Goal: Task Accomplishment & Management: Manage account settings

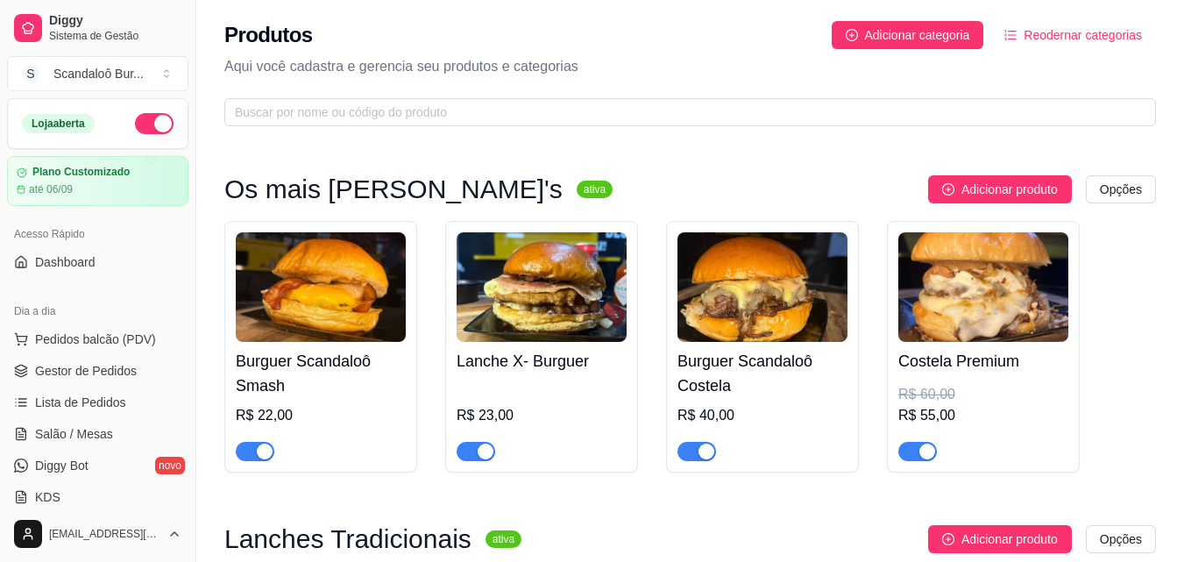
scroll to position [876, 0]
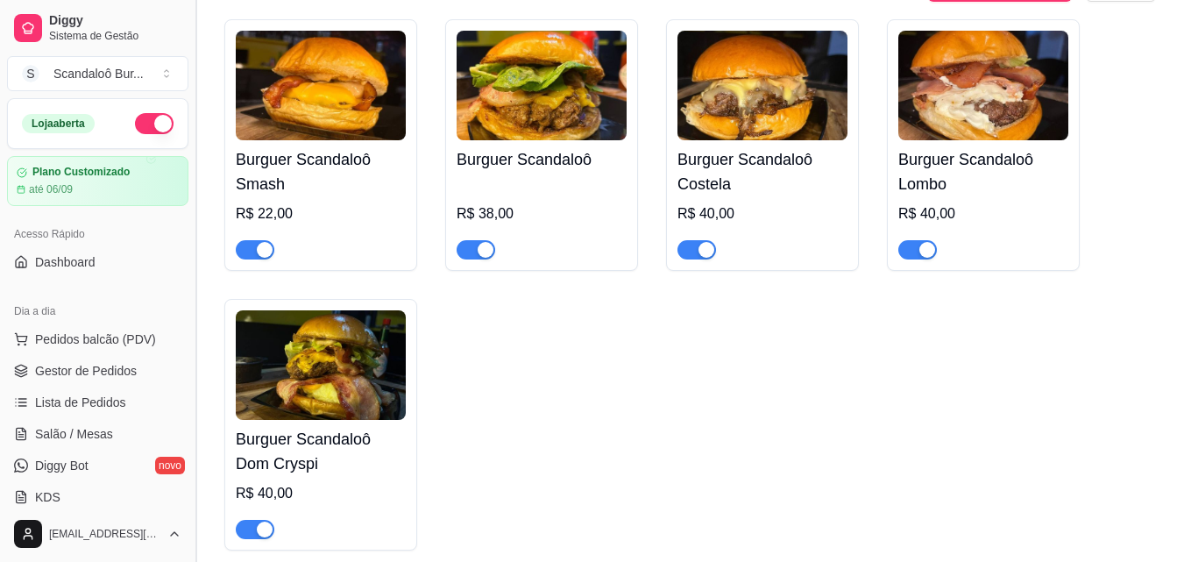
drag, startPoint x: 195, startPoint y: 243, endPoint x: 194, endPoint y: 281, distance: 38.6
click at [194, 281] on button "Toggle Sidebar" at bounding box center [195, 281] width 14 height 562
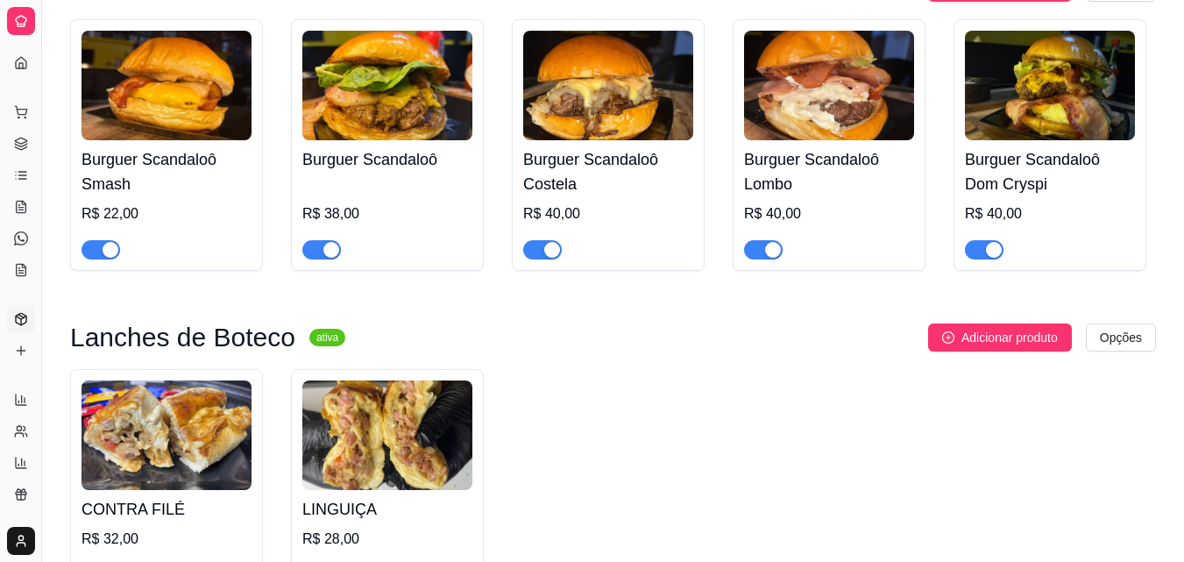
click at [22, 29] on div at bounding box center [21, 21] width 28 height 28
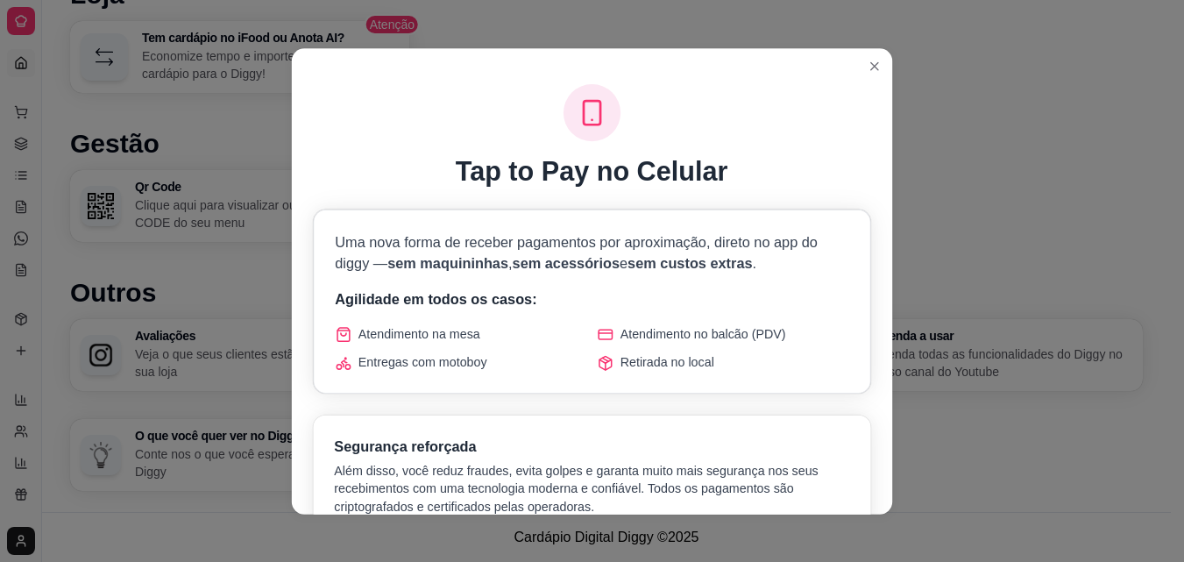
scroll to position [688, 0]
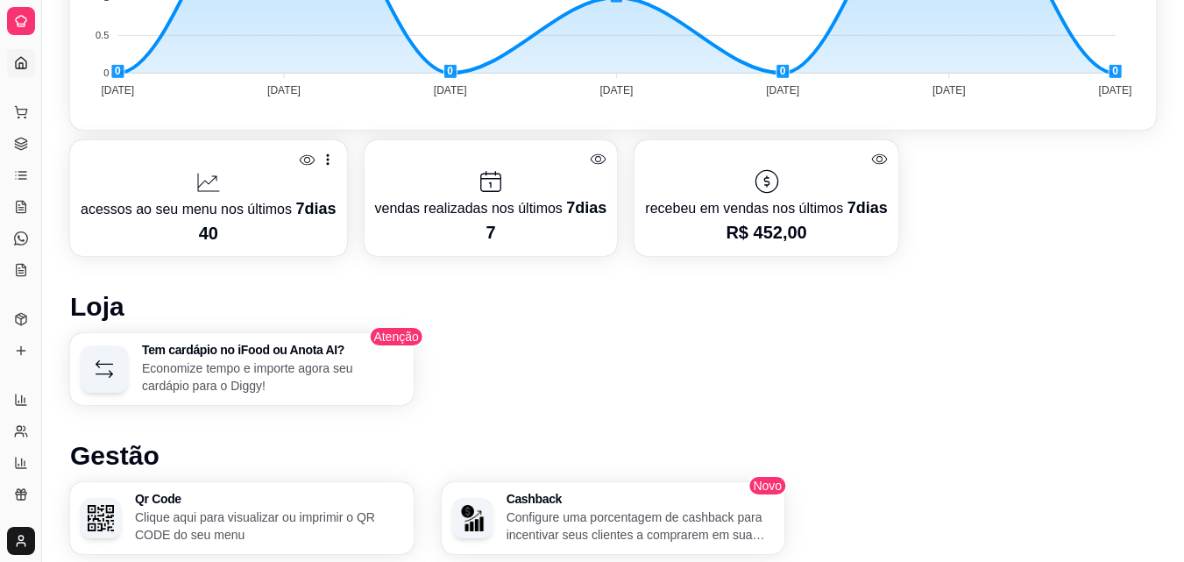
click at [16, 70] on div "Dia a dia" at bounding box center [20, 84] width 27 height 28
click at [16, 330] on link "Produtos" at bounding box center [21, 319] width 28 height 28
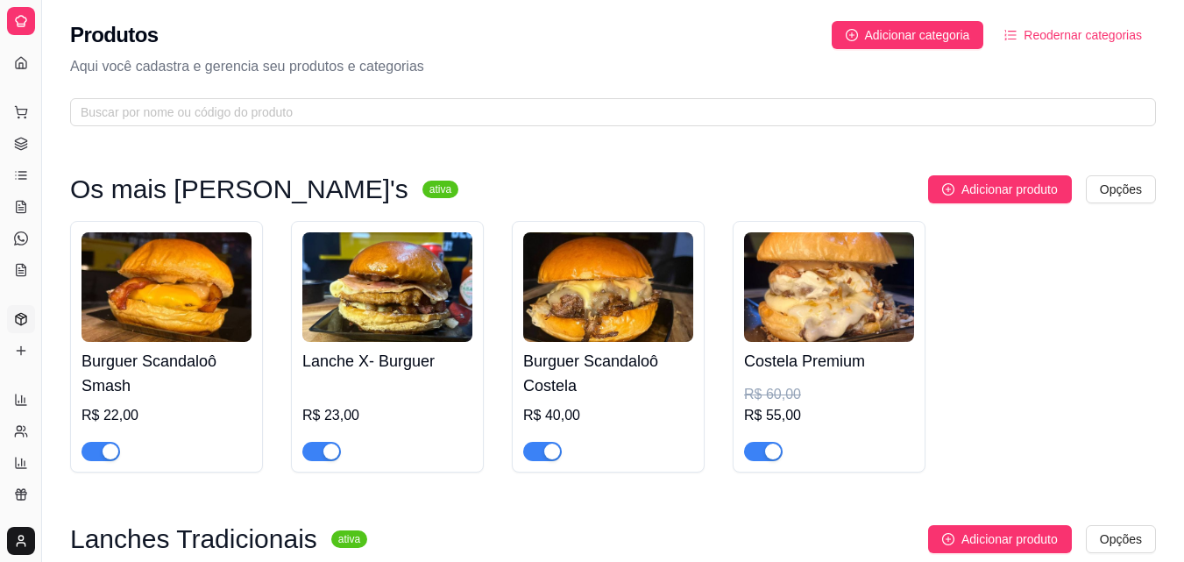
click at [742, 63] on p "Aqui você cadastra e gerencia seu produtos e categorias" at bounding box center [613, 66] width 1086 height 21
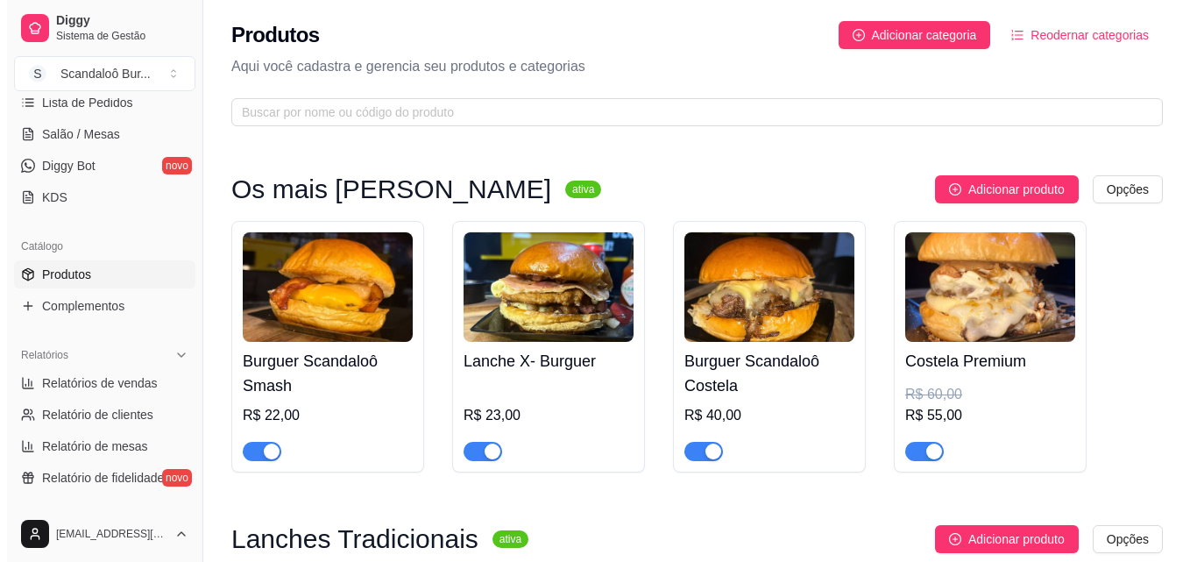
scroll to position [307, 0]
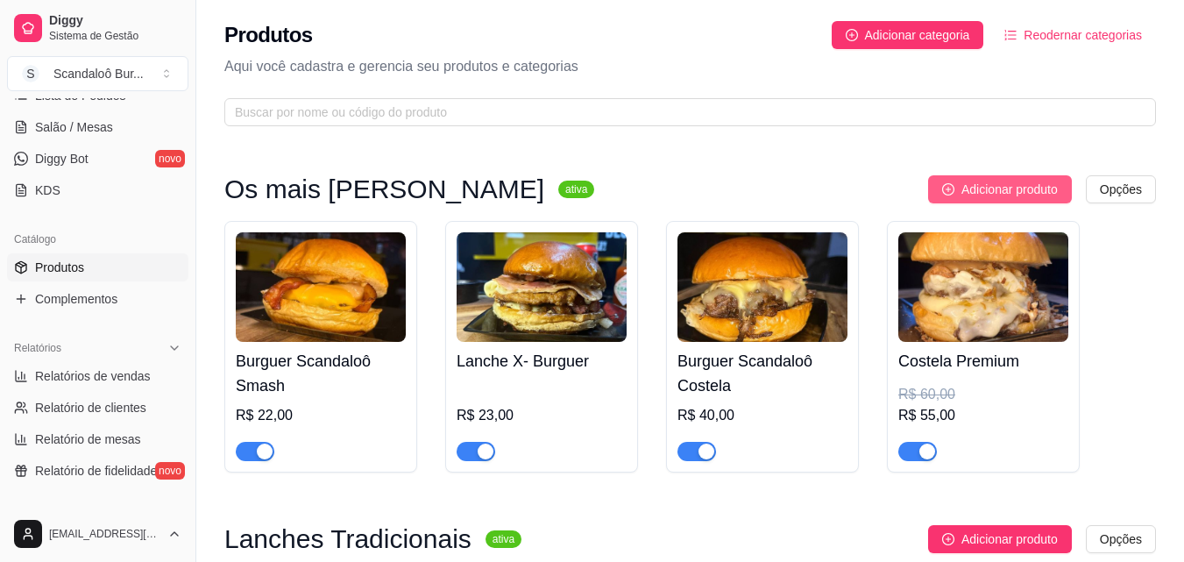
click at [1044, 193] on span "Adicionar produto" at bounding box center [1009, 189] width 96 height 19
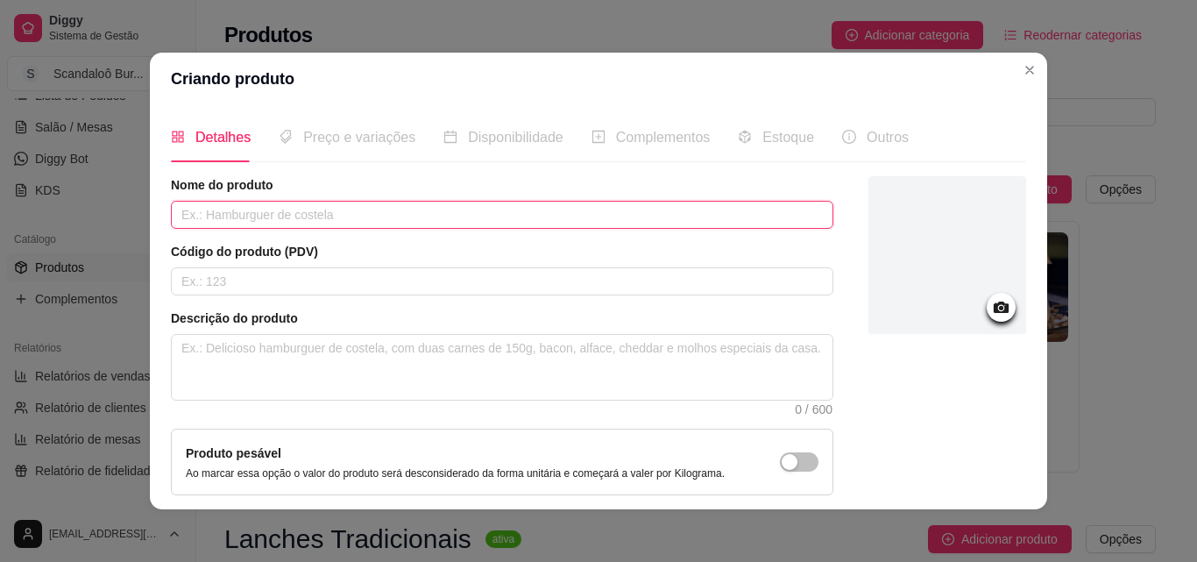
click at [509, 224] on input "text" at bounding box center [502, 215] width 663 height 28
type input "[PERSON_NAME]"
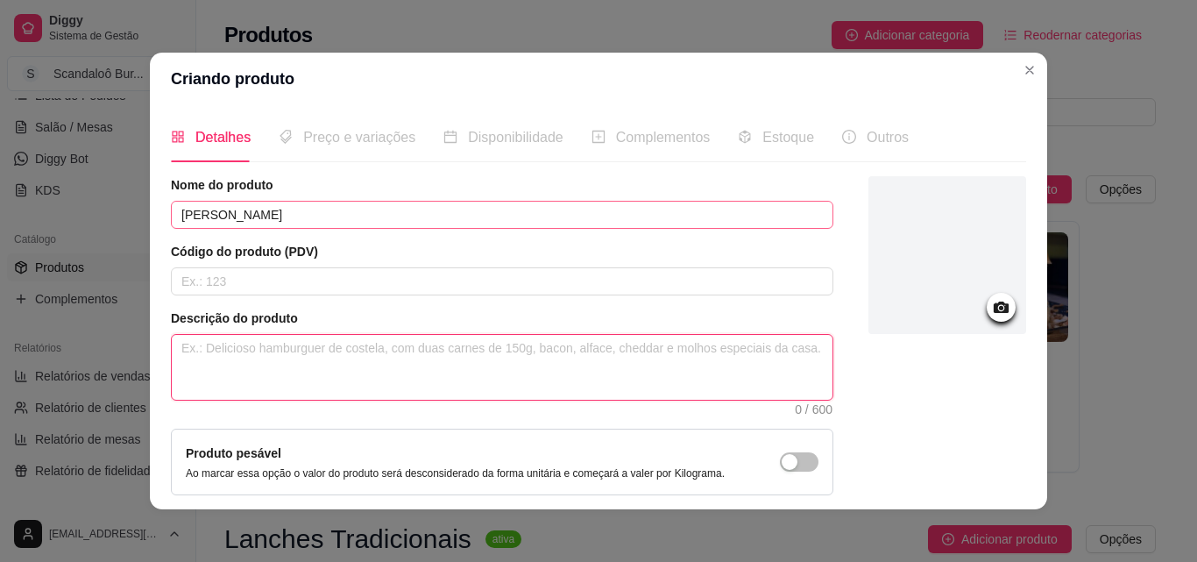
type textarea "P"
type textarea "Pã"
type textarea "Pão"
type textarea "Pão c"
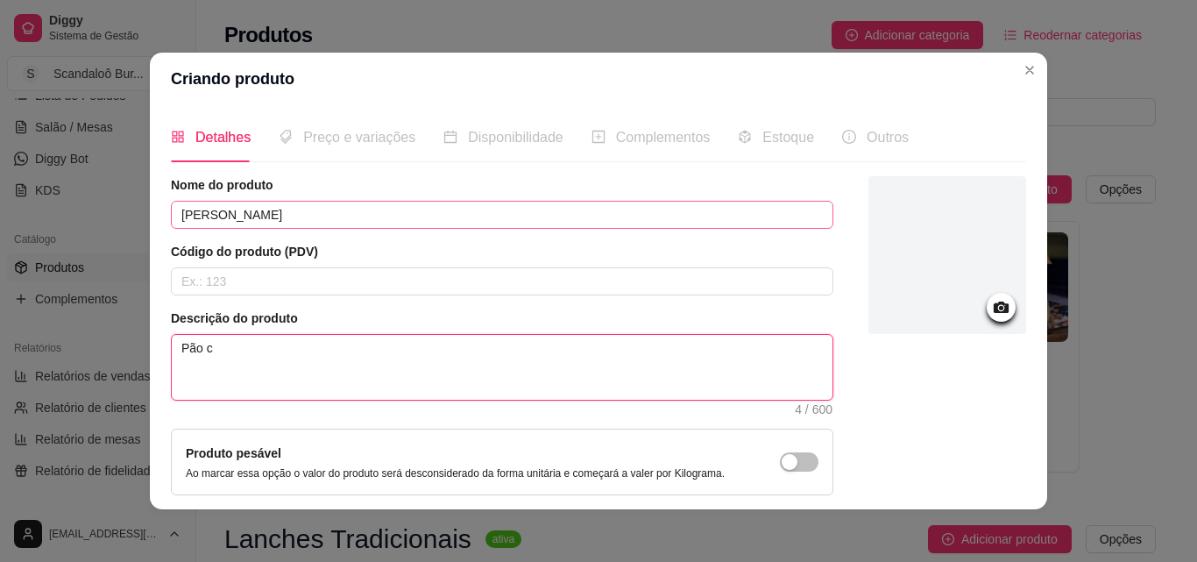
type textarea "Pão co"
type textarea "Pão com"
type textarea "Pão co"
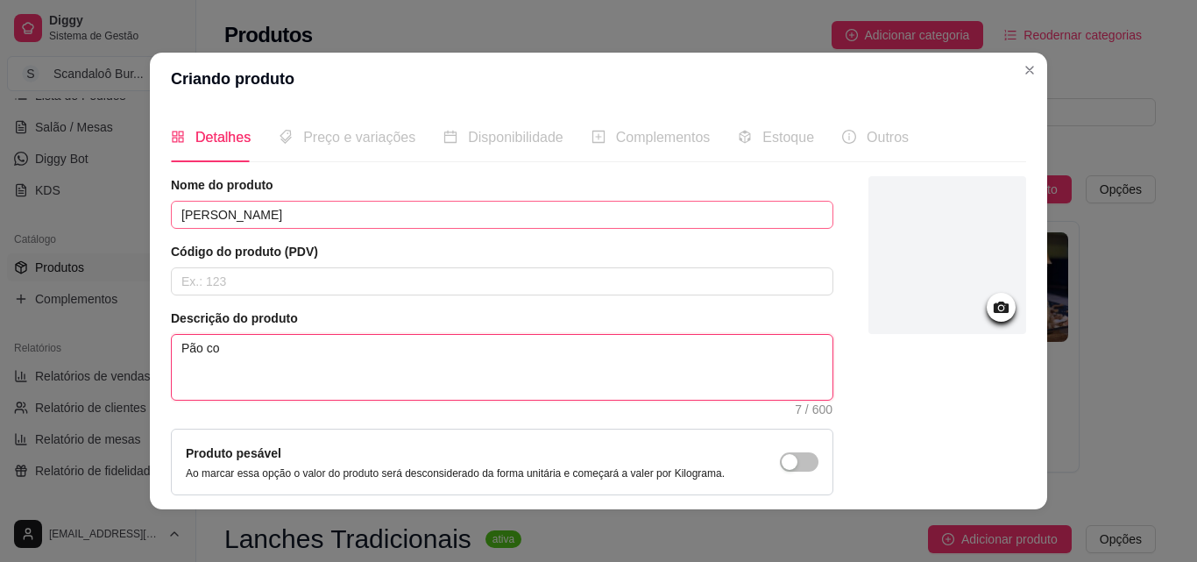
type textarea "Pão c"
type textarea "Pão"
type textarea "Pão d"
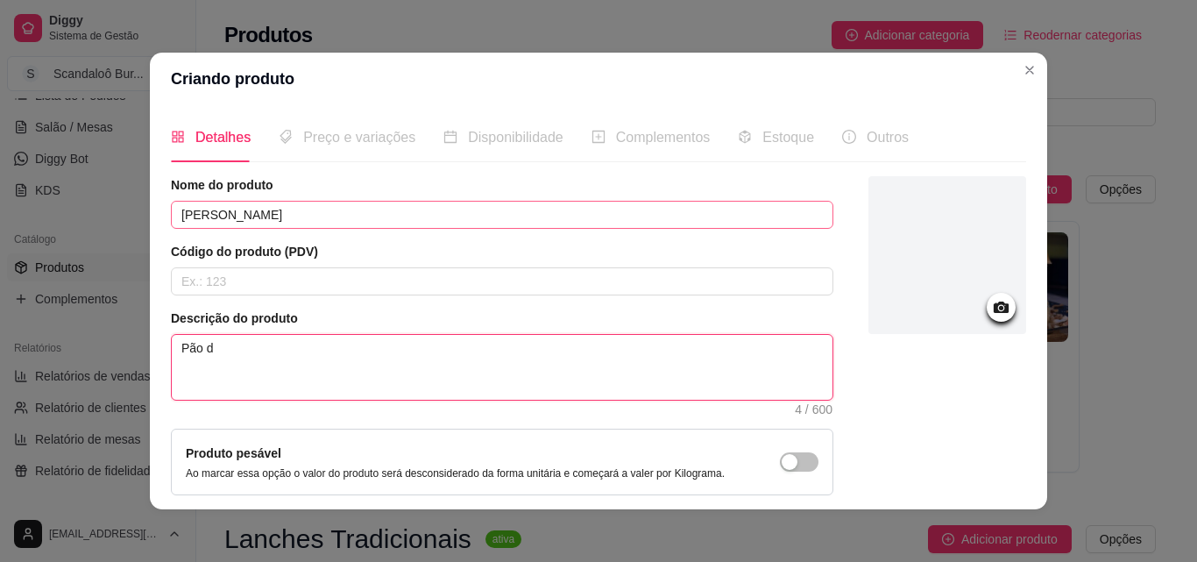
type textarea "Pão de"
type textarea "Pão de B"
type textarea "Pão de"
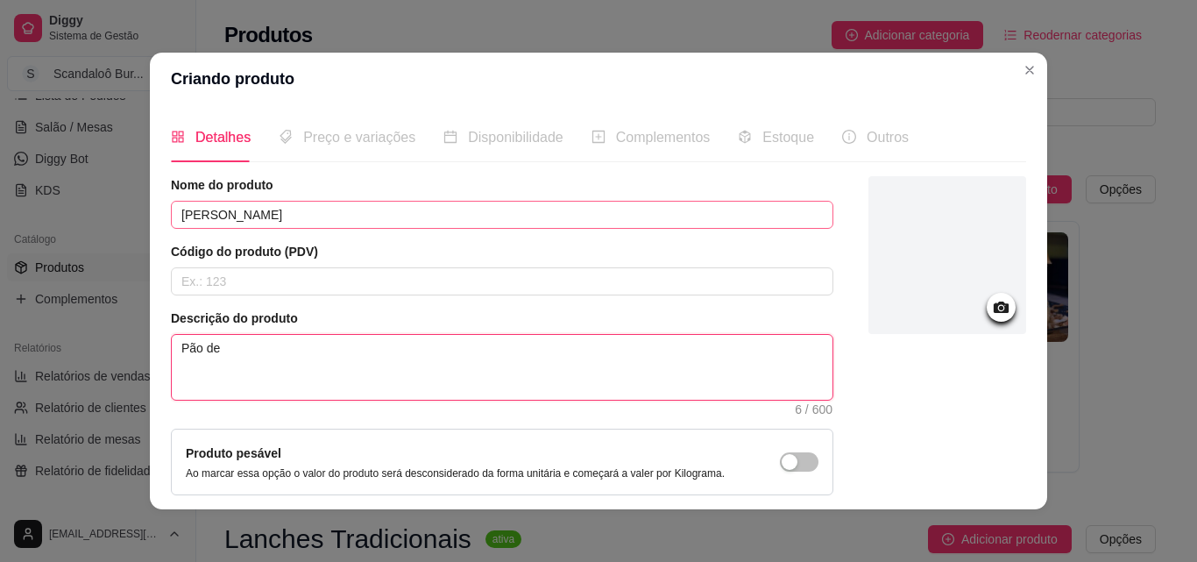
type textarea "Pão d"
type textarea "Pão"
type textarea "Pão,"
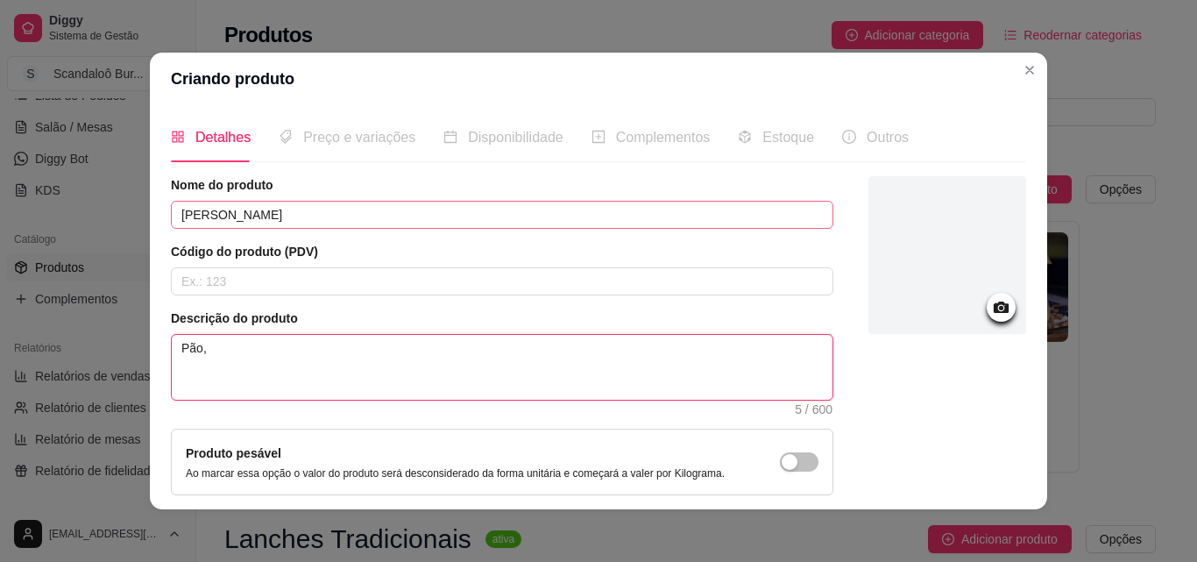
type textarea "Pão,"
type textarea "Pão"
type textarea "Pão d"
type textarea "Pão de"
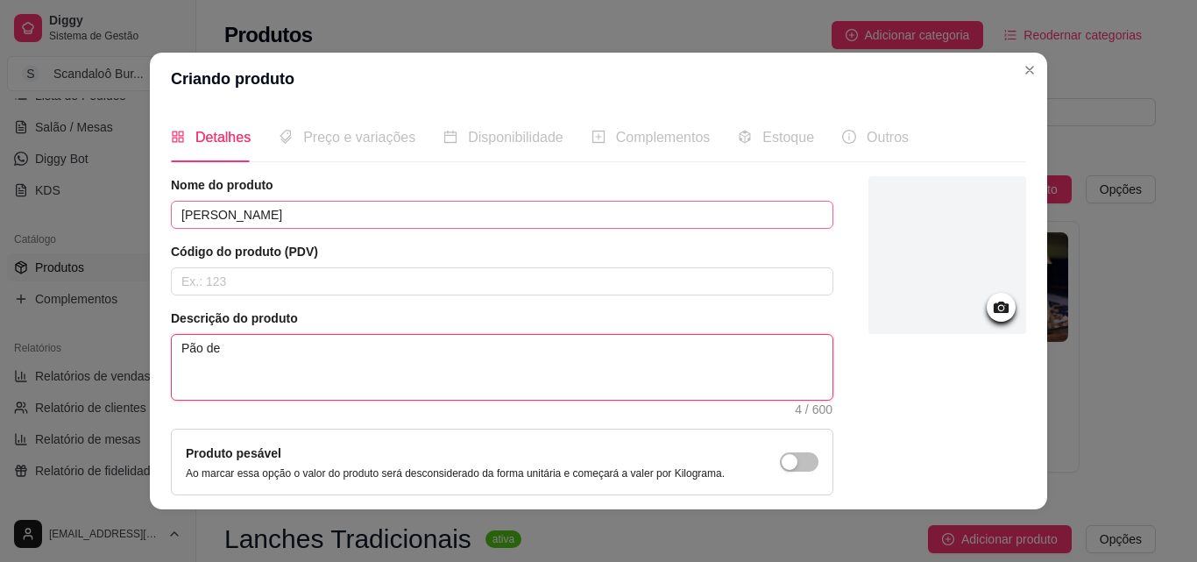
type textarea "Pão de"
type textarea "Pão de b"
type textarea "Pão de ba"
type textarea "Pão de b"
type textarea "Pão de"
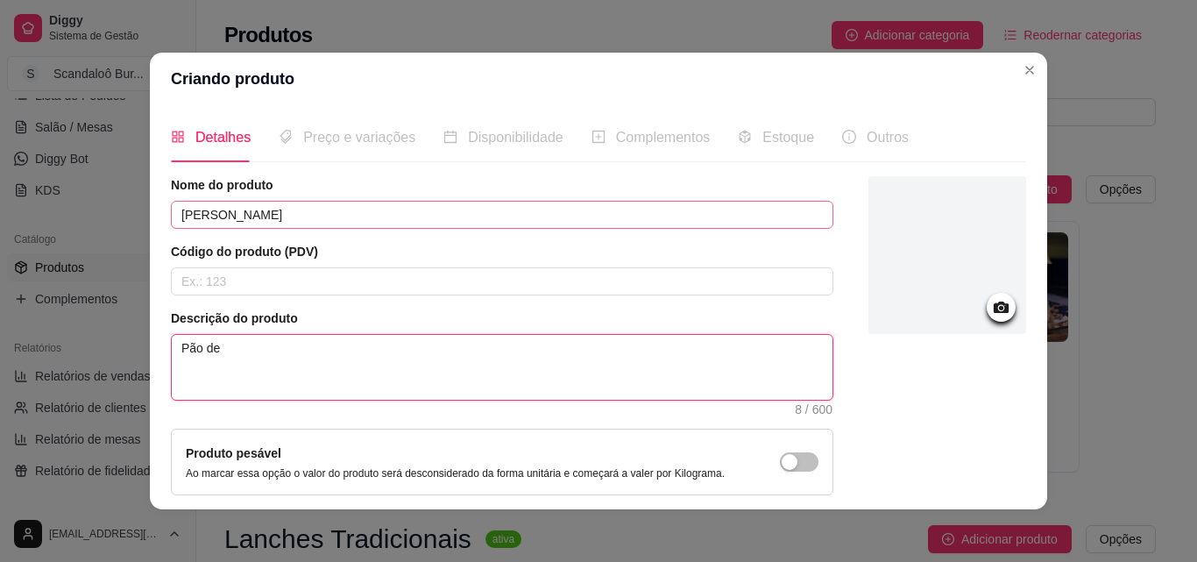
type textarea "Pão de"
type textarea "Pão des"
type textarea "Pão desa"
type textarea "Pão desal"
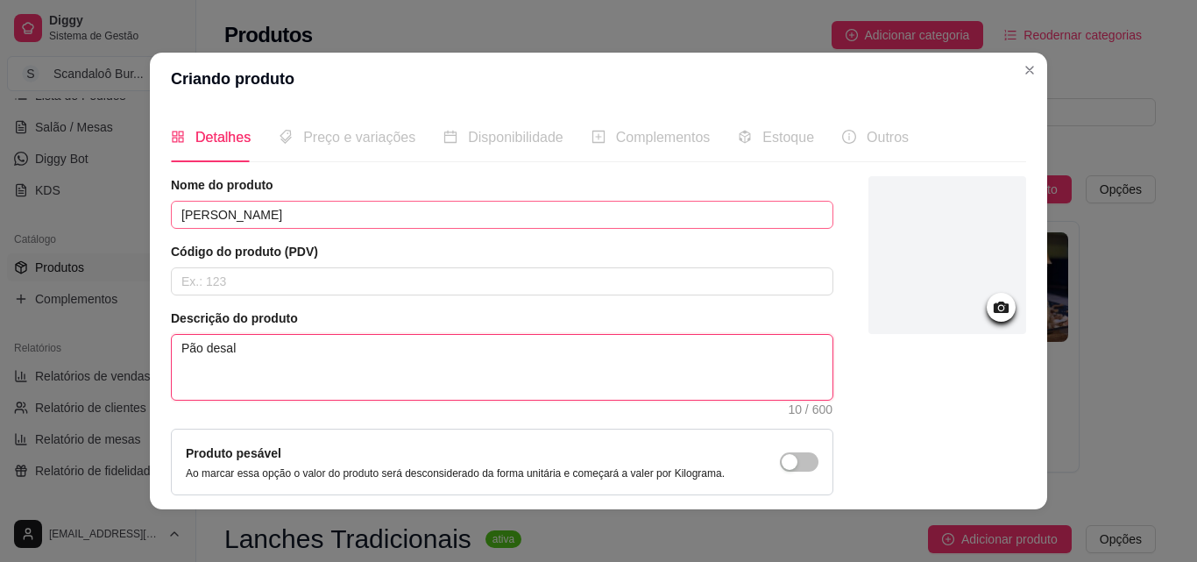
type textarea "Pão desal"
type textarea "Pão desa"
type textarea "Pão des"
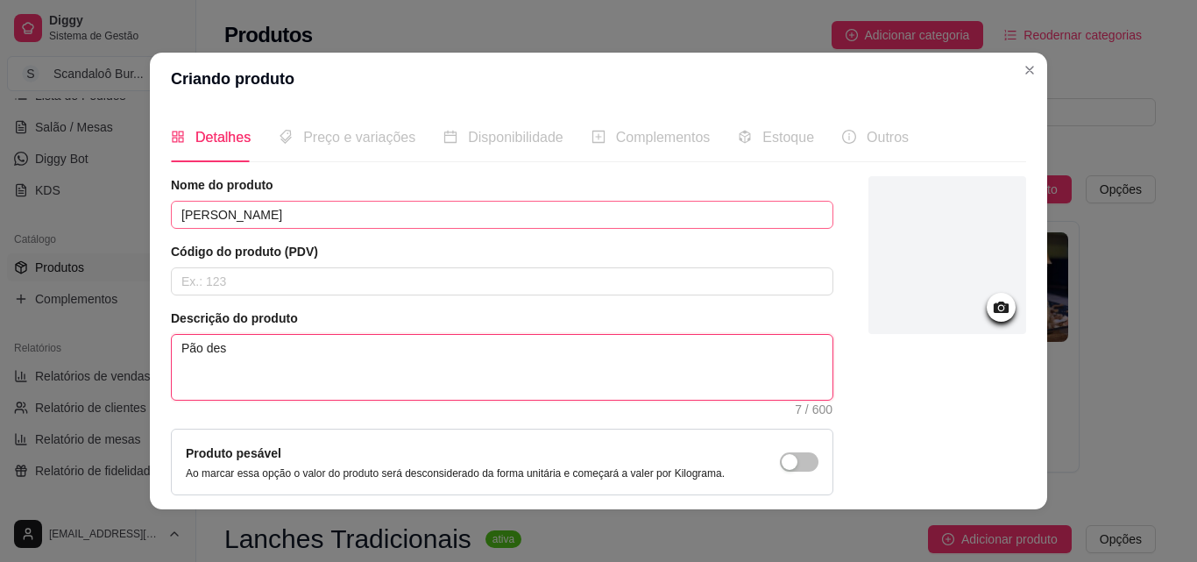
type textarea "Pão de"
type textarea "Pão d"
type textarea "Pão de"
type textarea "Pão de s"
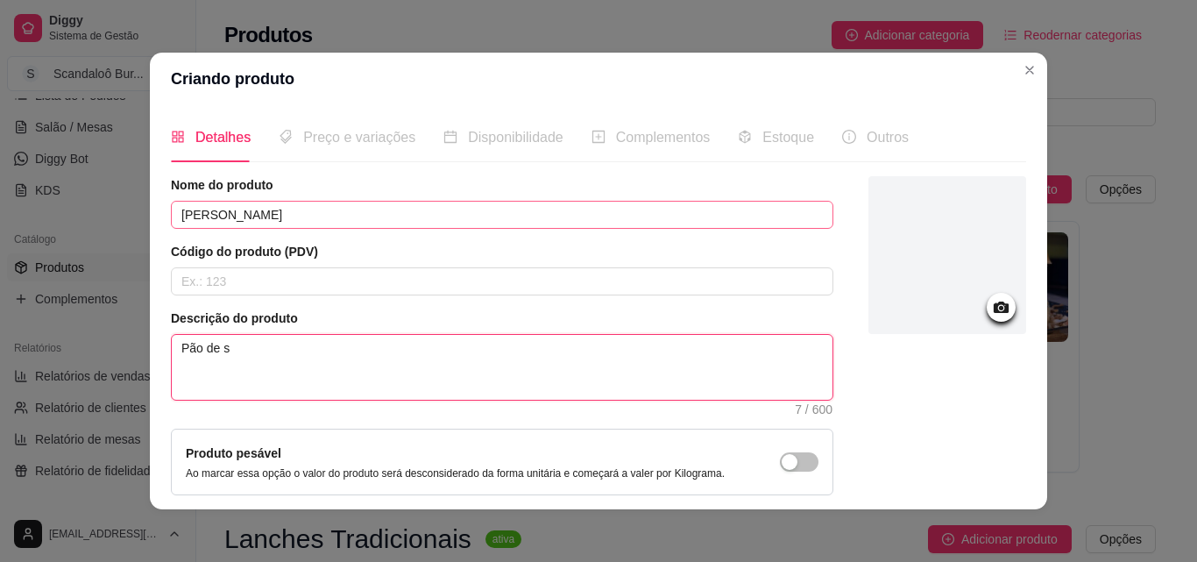
type textarea "Pão de sa"
type textarea "Pão de sal"
type textarea "Pão de sal,"
type textarea "Pão de sal, f"
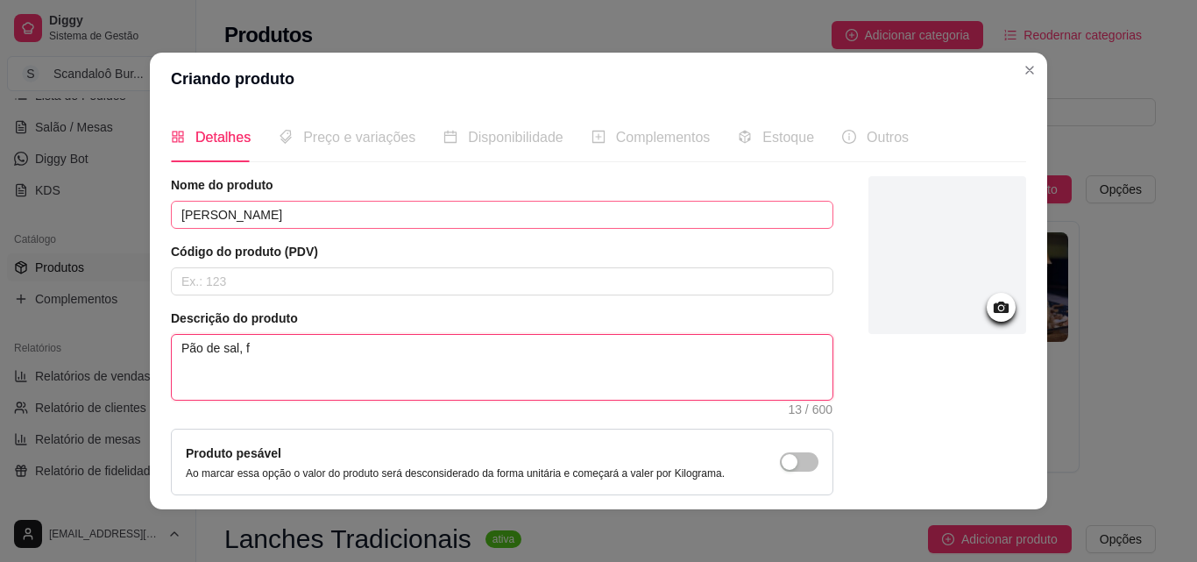
type textarea "Pão de sal, fr"
type textarea "Pão de sal, fra"
type textarea "Pão de sal, fran"
type textarea "Pão de sal, frang"
type textarea "Pão de sal, frango"
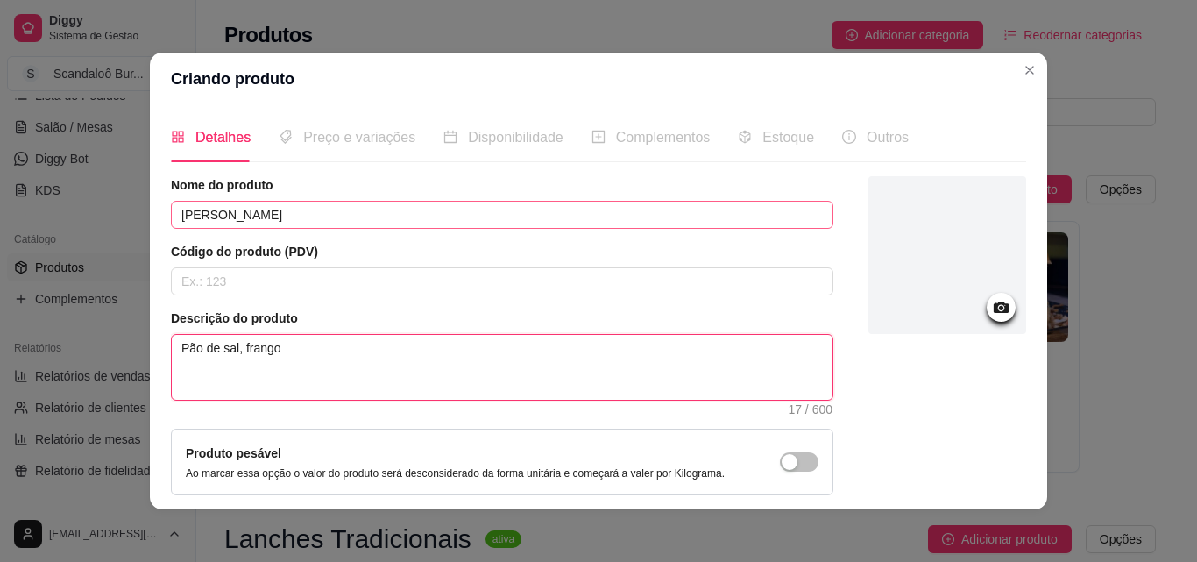
type textarea "Pão de sal, frango"
type textarea "Pão de sal, frango d"
type textarea "Pão de sal, frango de"
type textarea "Pão de sal, frango des"
type textarea "Pão de sal, frango desf"
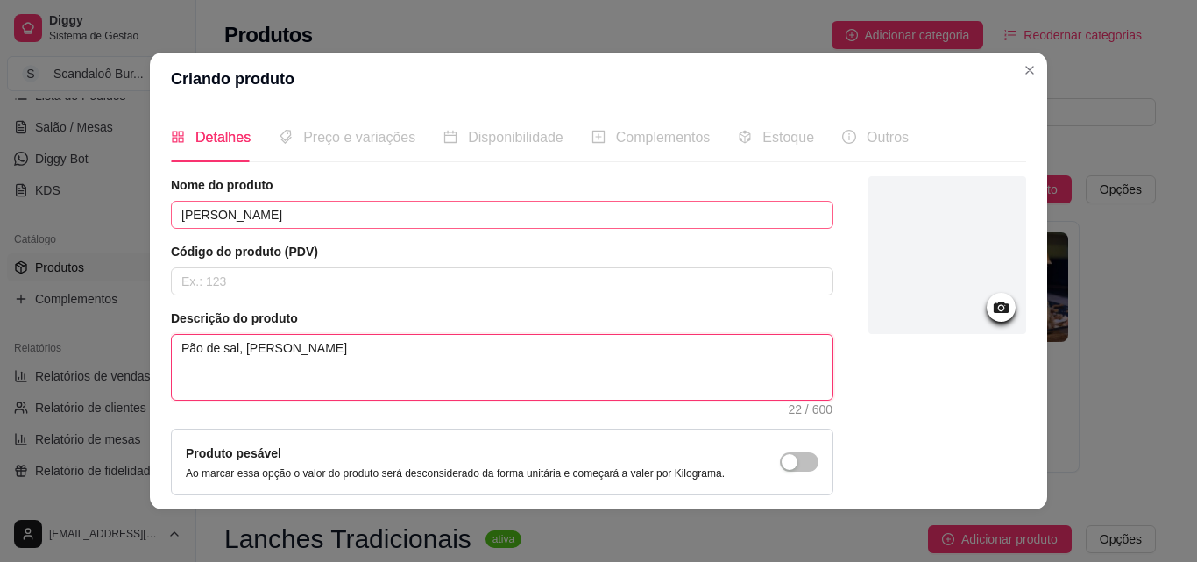
type textarea "Pão de sal, frango desfi"
type textarea "Pão de sal, frango desfia"
type textarea "Pão de sal, frango desfiad"
type textarea "Pão de sal, frango desfiado"
type textarea "Pão de sal, frango desfiado,"
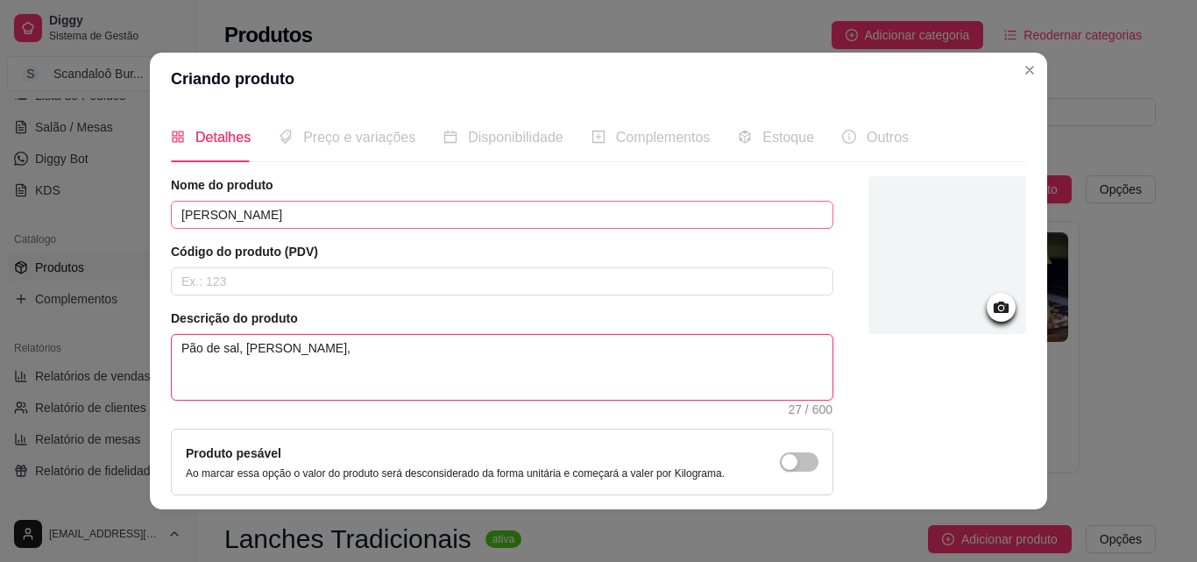
type textarea "Pão de sal, frango desfiado,"
type textarea "Pão de sal, frango desfiado, r"
type textarea "Pão de sal, frango desfiado, re"
type textarea "Pão de sal, frango desfiado, req"
type textarea "Pão de sal, frango desfiado, requ"
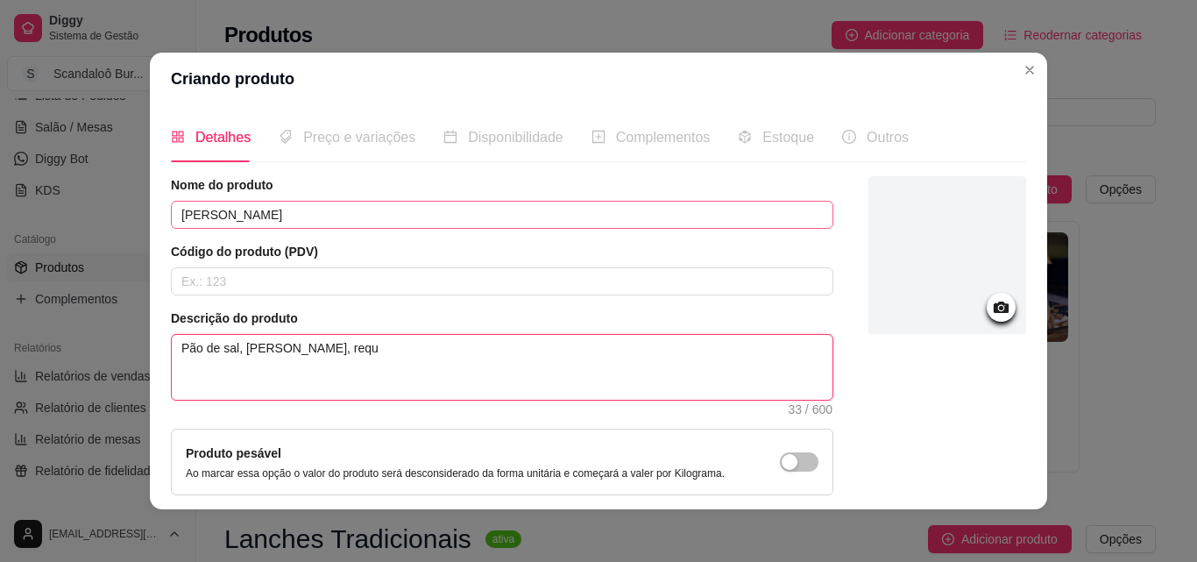
type textarea "Pão de sal, frango desfiado, reque"
type textarea "Pão de sal, frango desfiado, requei"
type textarea "Pão de sal, frango desfiado, requeij"
type textarea "Pão de sal, frango desfiado, requeijã"
type textarea "Pão de sal, frango desfiado, requeijão"
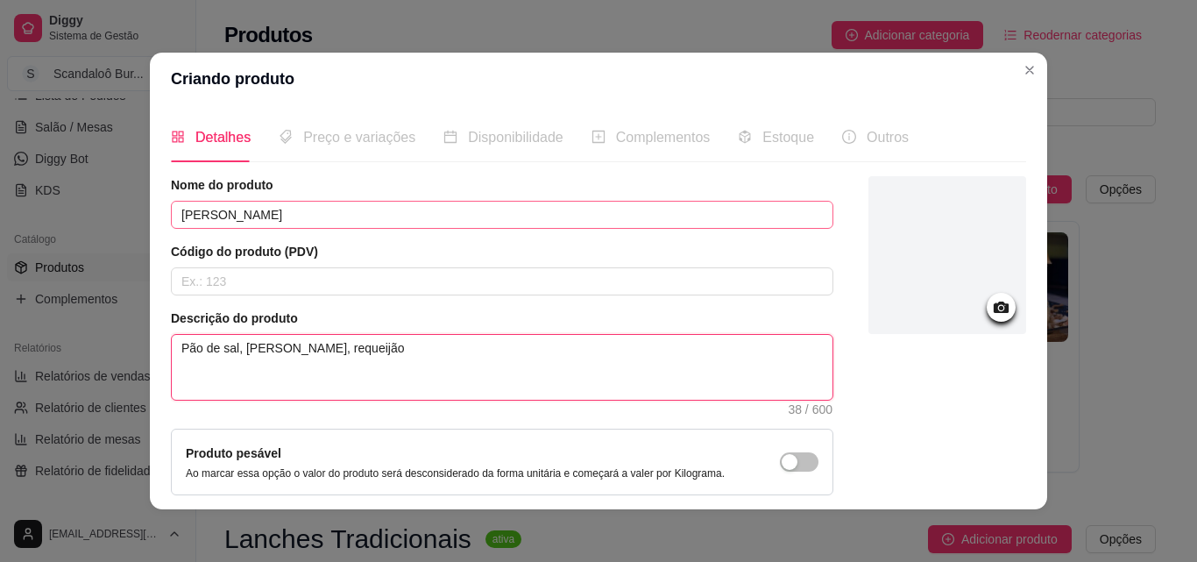
type textarea "Pão de sal, frango desfiado, requeijão"
type textarea "Pão de sal, frango desfiado, requeijão,"
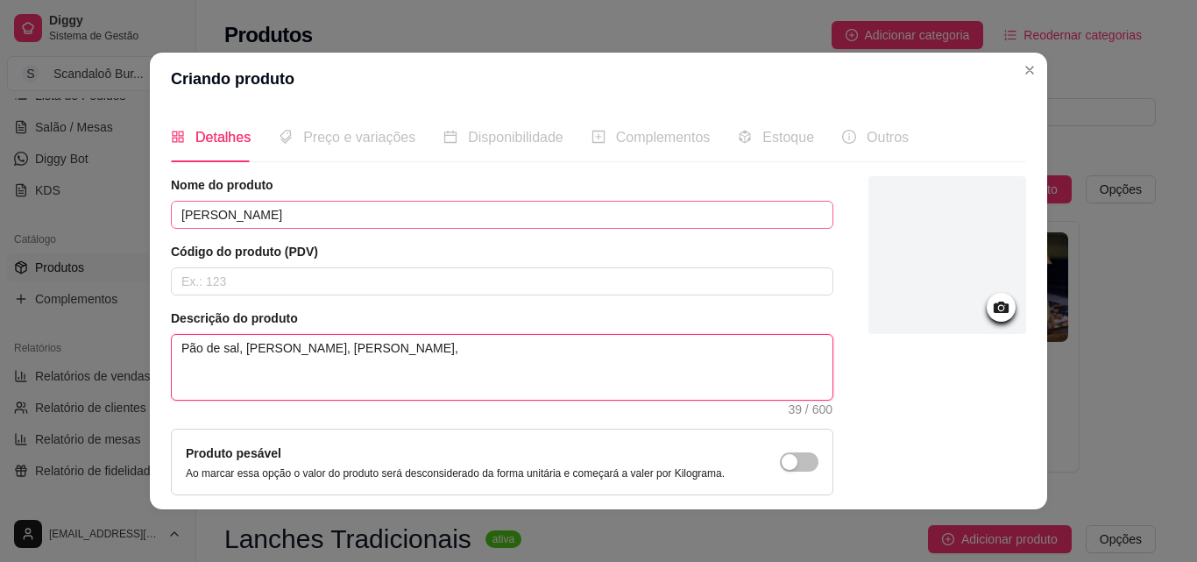
type textarea "Pão de sal, frango desfiado, requeijão"
type textarea "Pão de sal, frango desfiado, requeijão c"
type textarea "Pão de sal, frango desfiado, requeijão cr"
type textarea "Pão de sal, frango desfiado, requeijão cre"
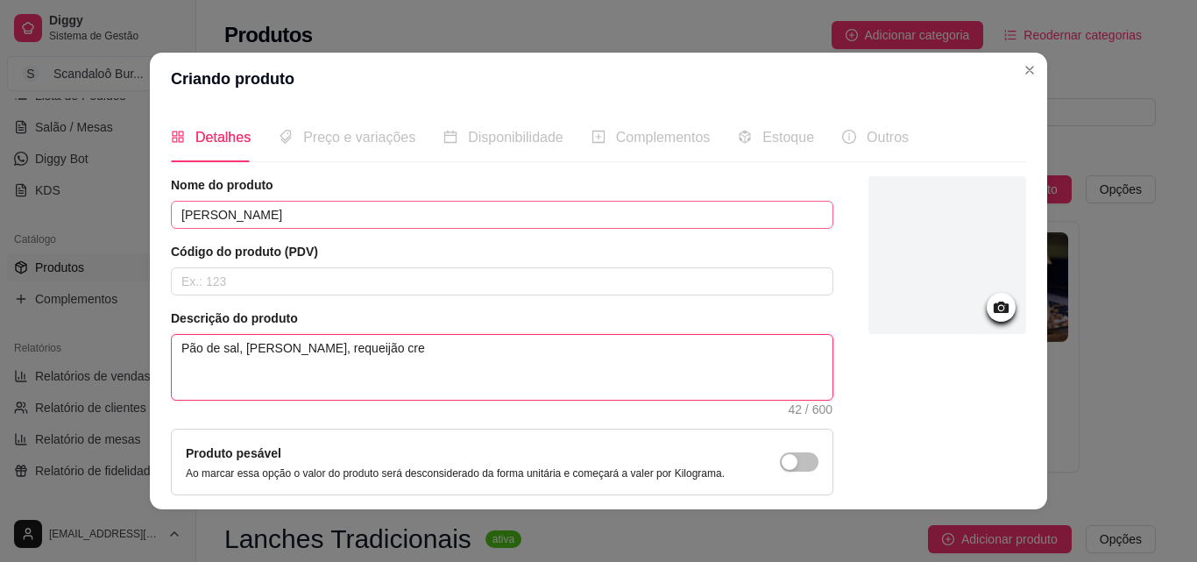
type textarea "Pão de sal, frango desfiado, requeijão crem"
type textarea "Pão de sal, frango desfiado, requeijão cremo"
type textarea "Pão de sal, frango desfiado, requeijão cremos"
type textarea "Pão de sal, frango desfiado, requeijão cremoso"
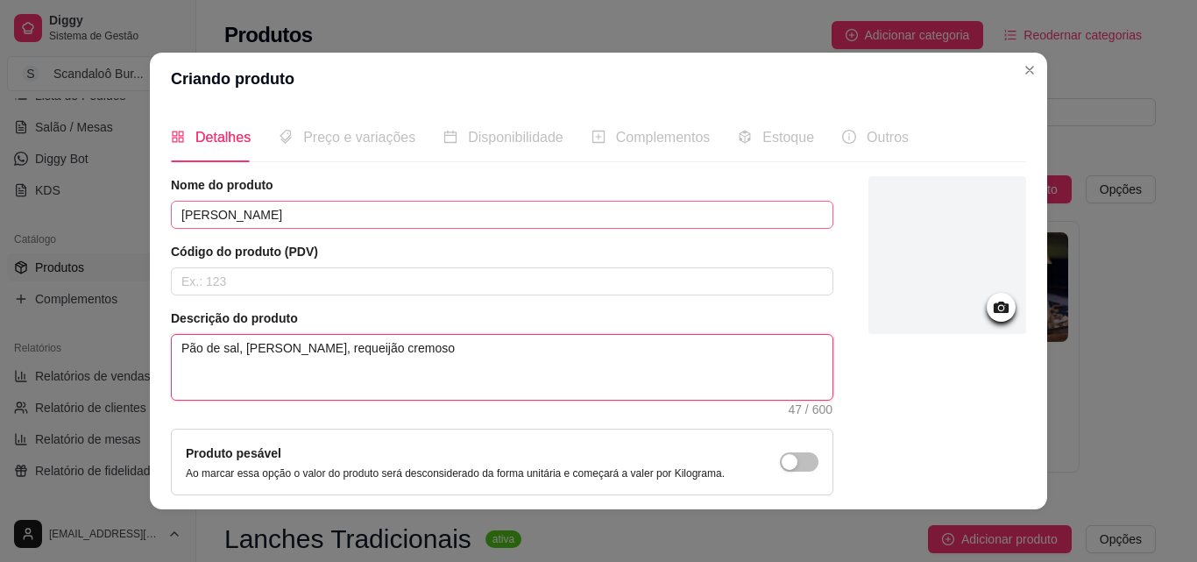
type textarea "Pão de sal, frango desfiado, requeijão cremoso"
type textarea "Pão de sal, frango desfiado, requeijão cremoso,"
type textarea "Pão de sal, frango desfiado, requeijão cremoso, c"
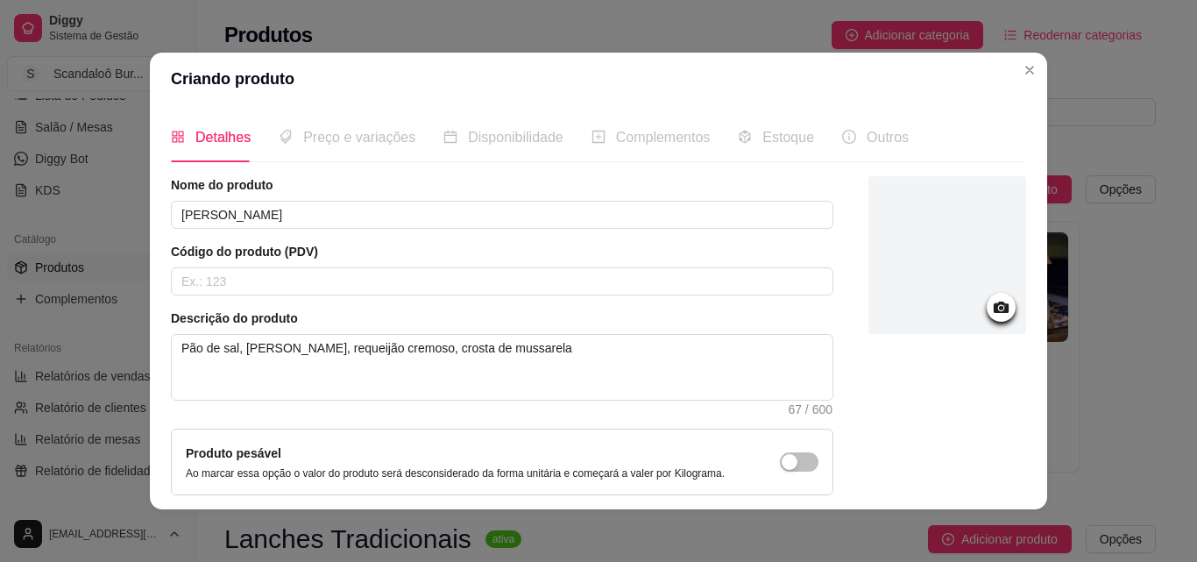
click at [940, 291] on div at bounding box center [947, 255] width 158 height 158
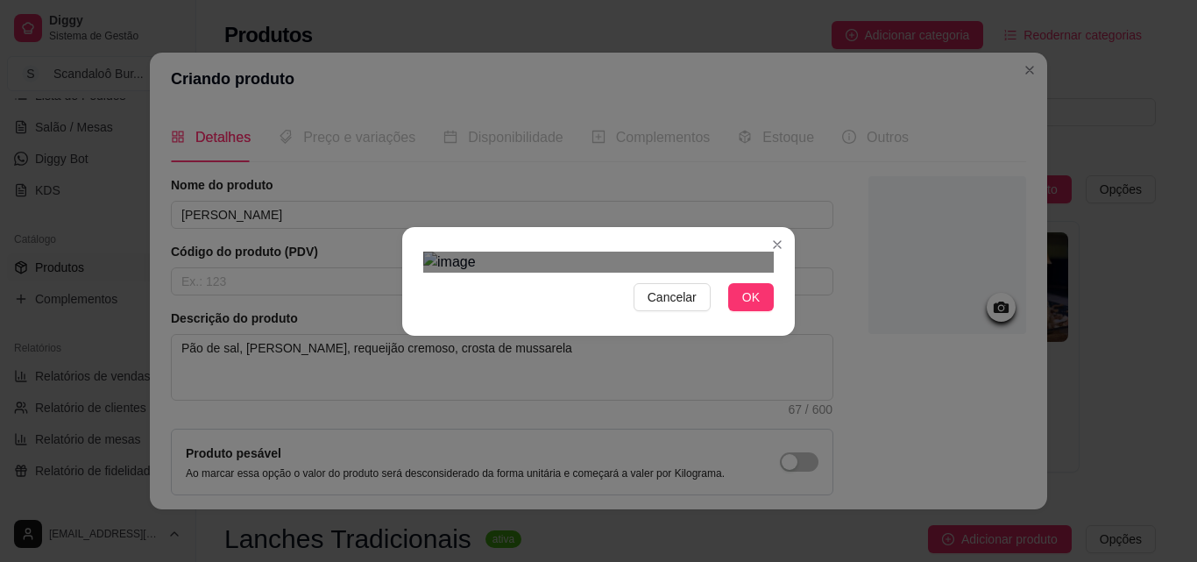
click at [779, 318] on div "Cancelar OK" at bounding box center [598, 282] width 393 height 74
click at [742, 307] on span "OK" at bounding box center [751, 296] width 18 height 19
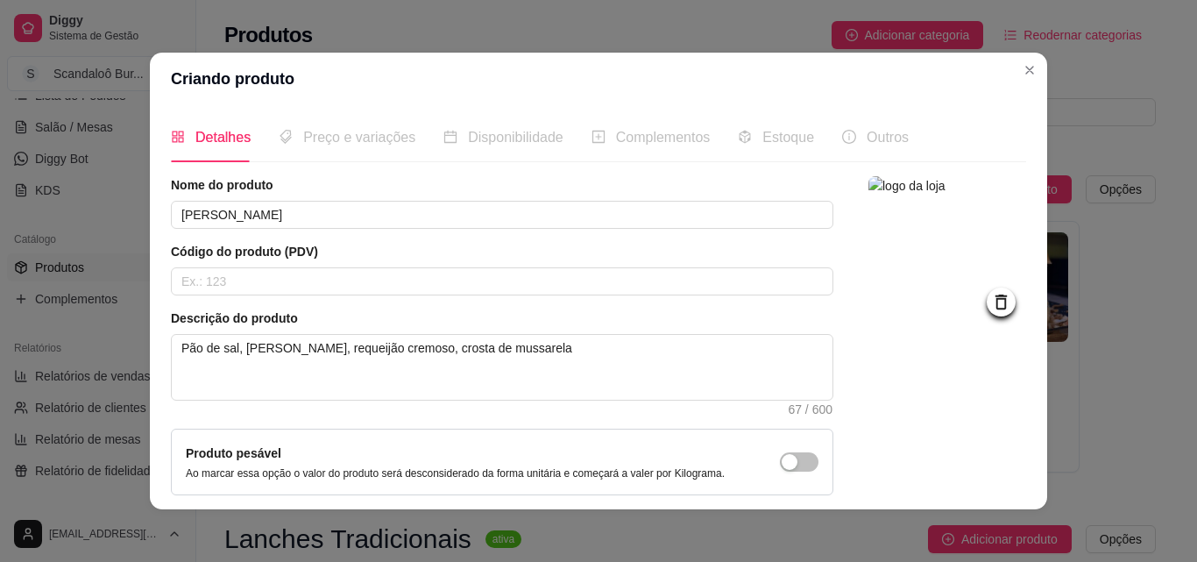
click at [873, 407] on div at bounding box center [947, 376] width 158 height 400
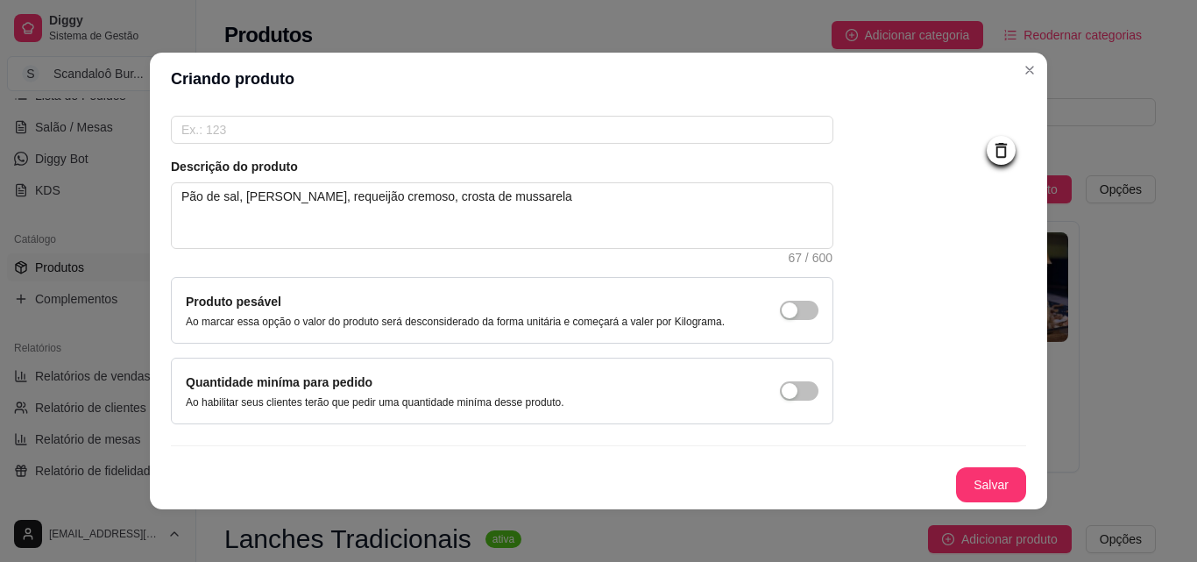
scroll to position [4, 0]
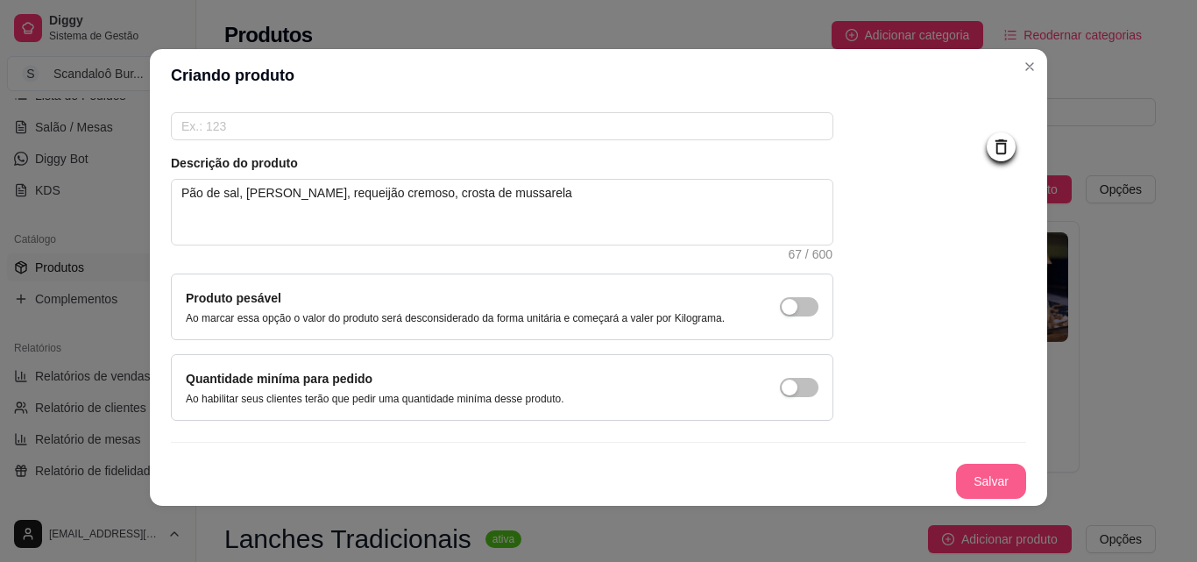
click at [987, 471] on button "Salvar" at bounding box center [991, 481] width 70 height 35
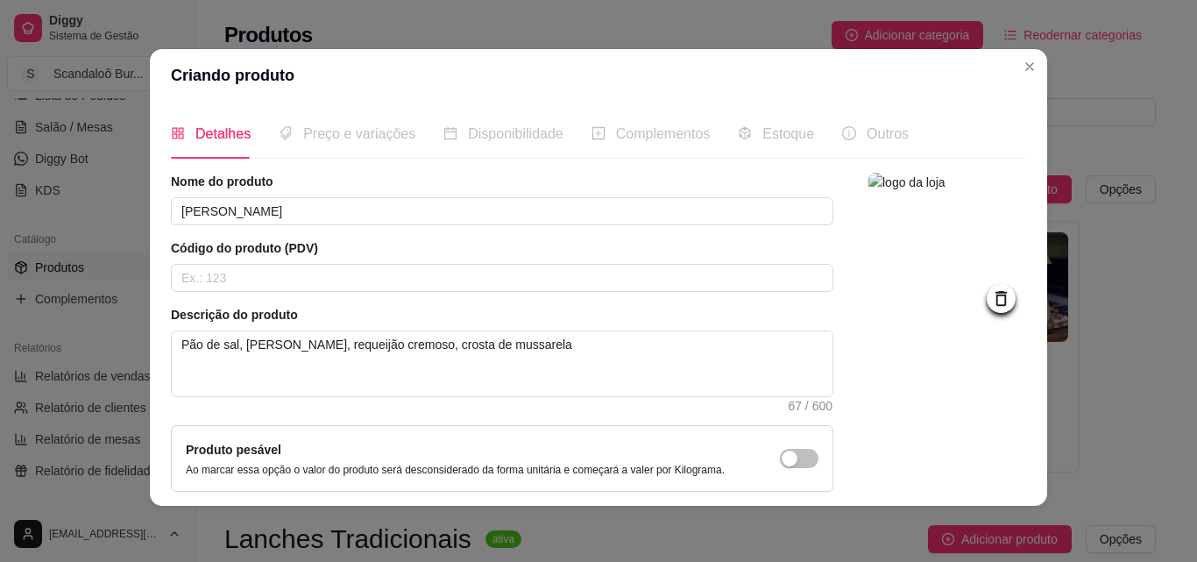
scroll to position [0, 0]
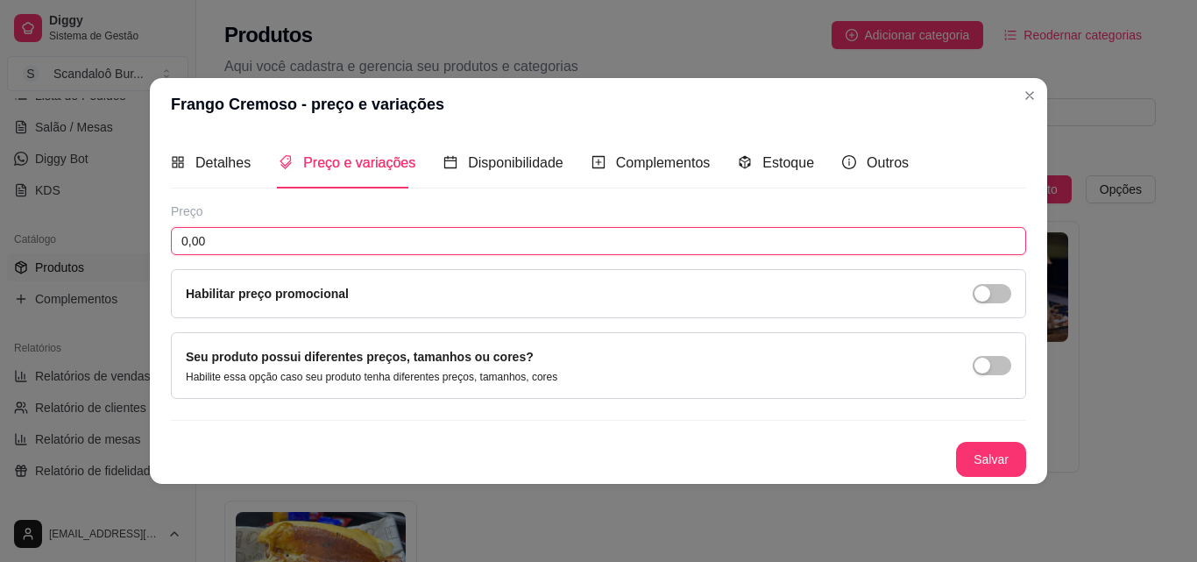
click at [489, 234] on input "0,00" at bounding box center [598, 241] width 855 height 28
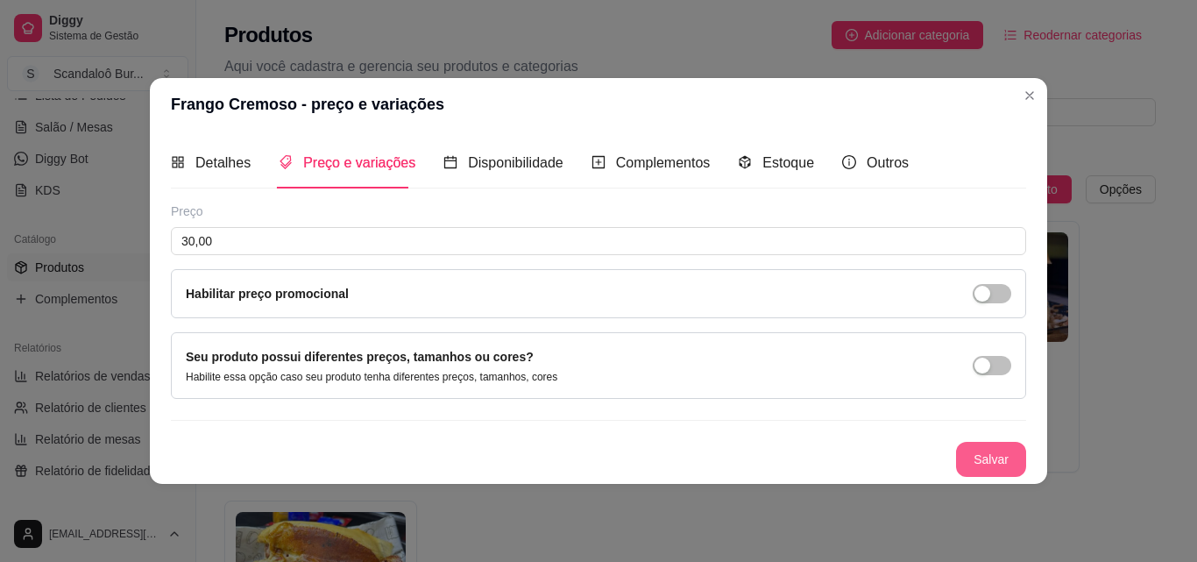
click at [976, 457] on button "Salvar" at bounding box center [991, 459] width 70 height 35
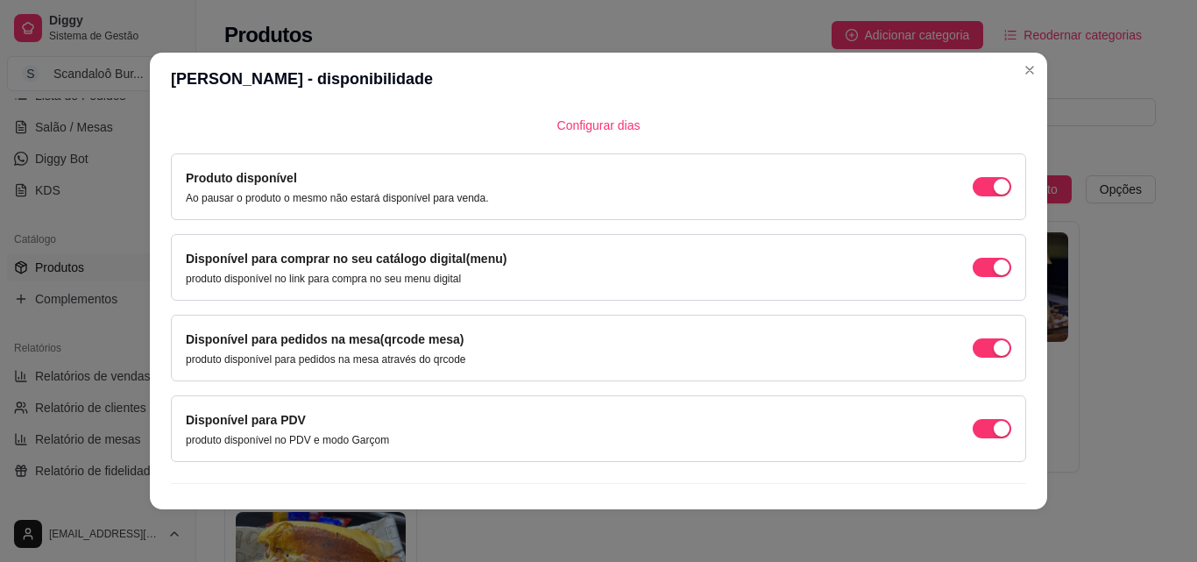
scroll to position [159, 0]
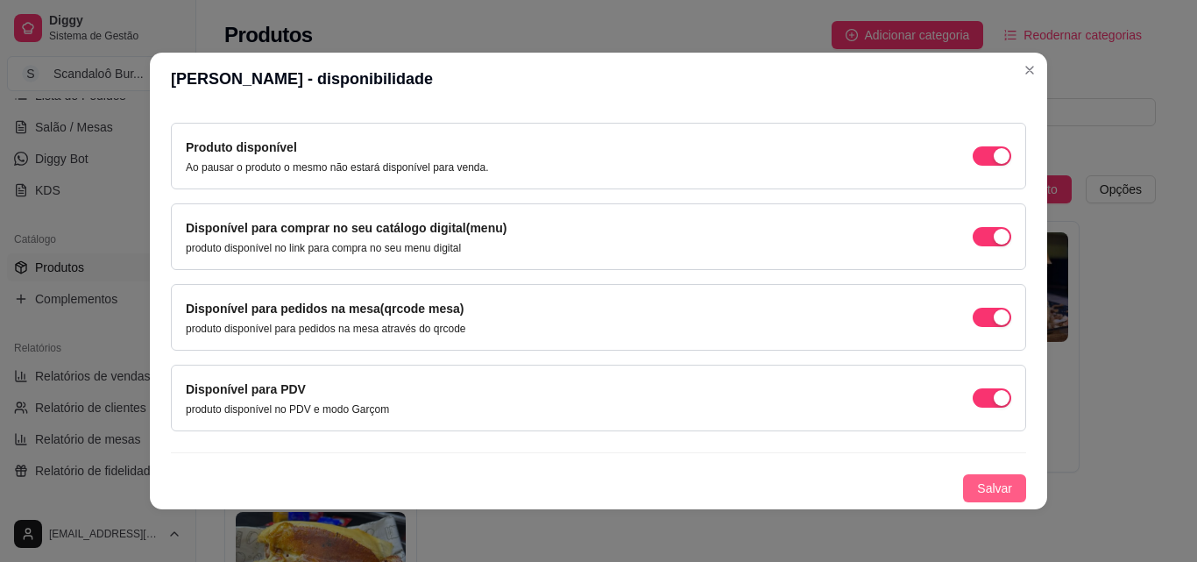
click at [979, 495] on span "Salvar" at bounding box center [994, 488] width 35 height 19
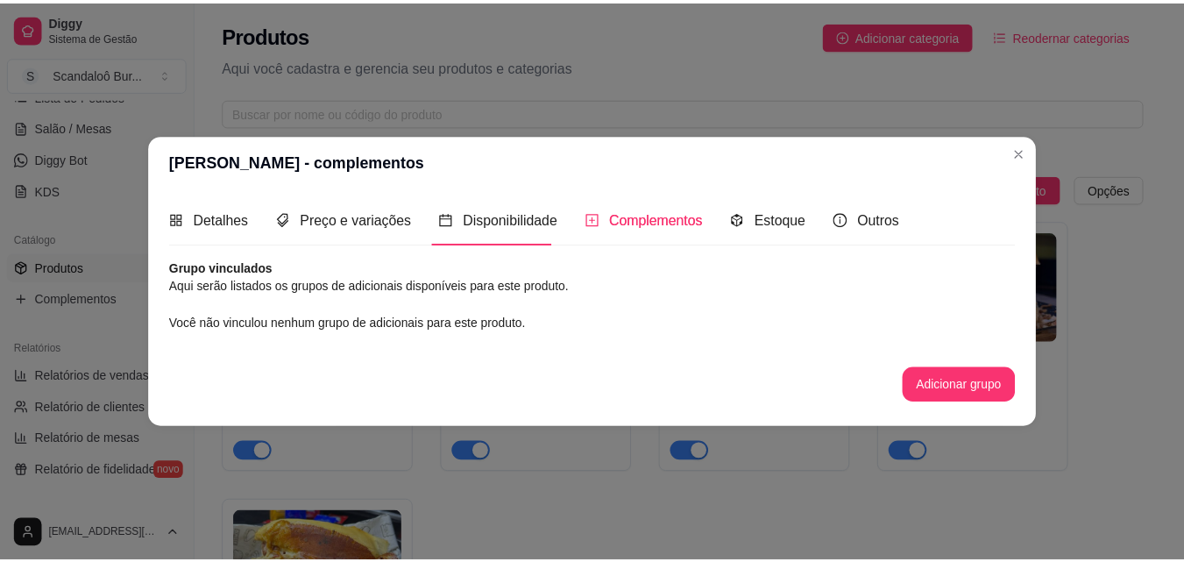
scroll to position [0, 0]
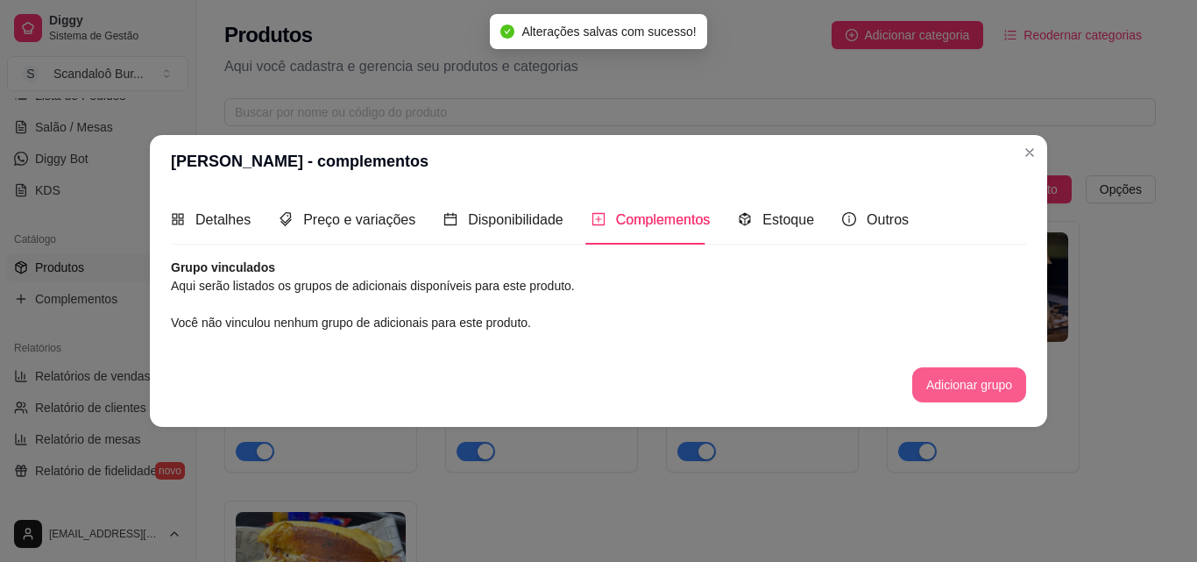
click at [971, 388] on button "Adicionar grupo" at bounding box center [969, 384] width 114 height 35
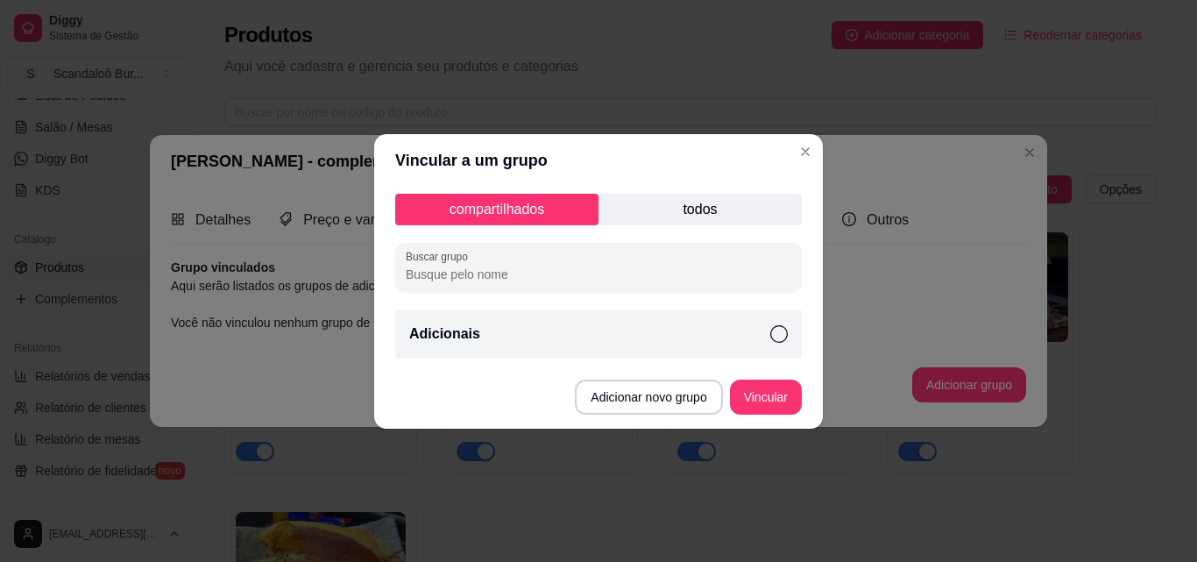
click at [764, 321] on div "Adicionais" at bounding box center [598, 333] width 407 height 49
click at [758, 392] on button "Vincular" at bounding box center [766, 396] width 72 height 35
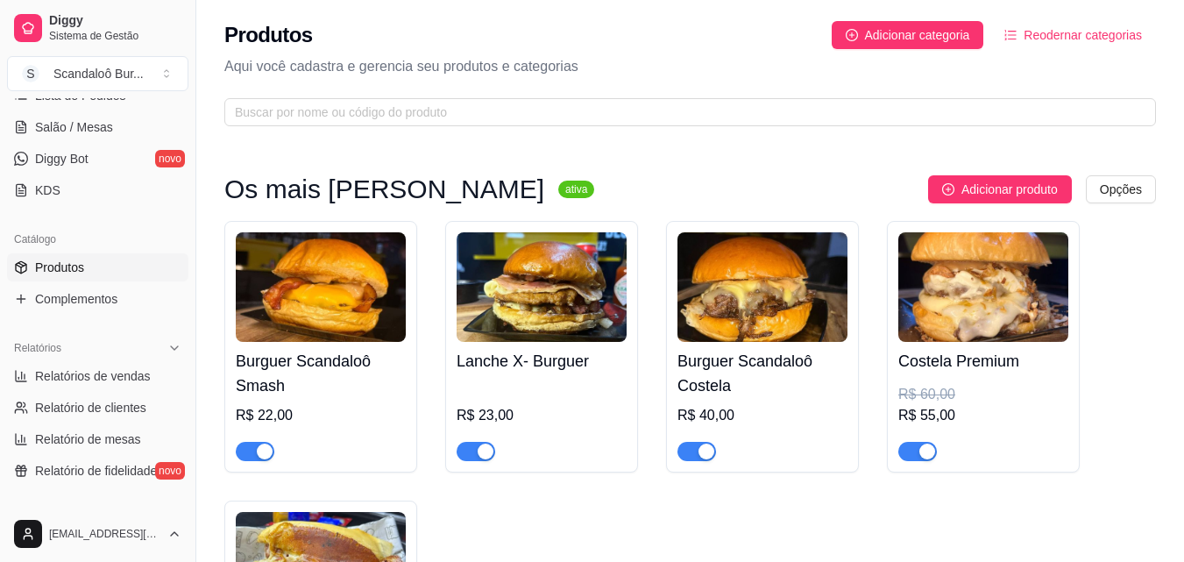
click at [1107, 426] on div "Burguer Scandaloô Smash R$ 22,00 Lanche X- Burguer R$ 23,00 Burguer Scandaloô C…" at bounding box center [690, 474] width 932 height 507
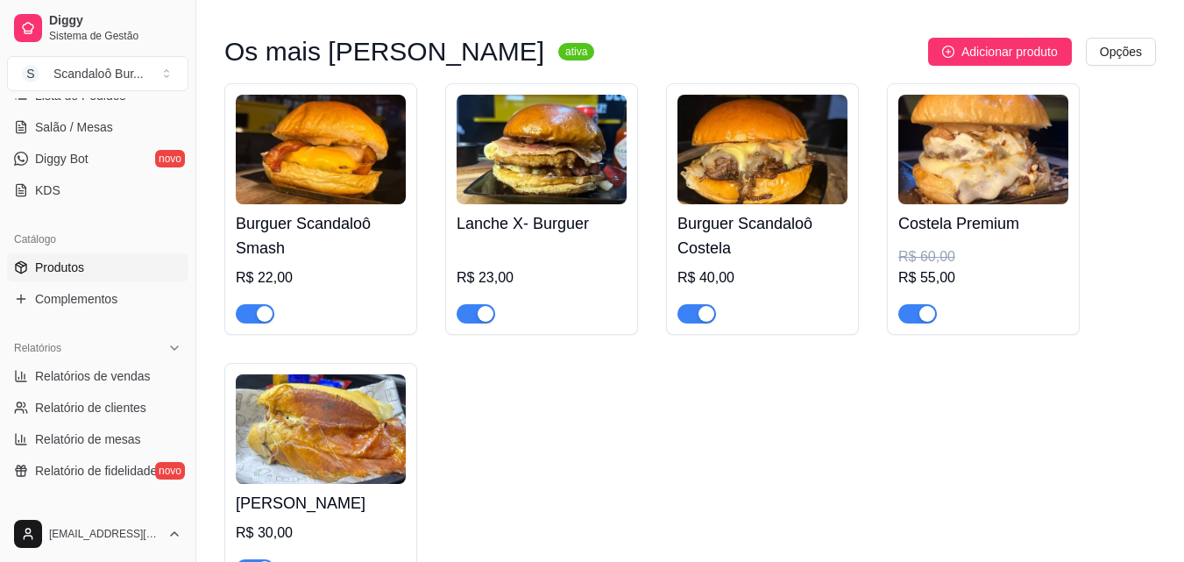
scroll to position [140, 0]
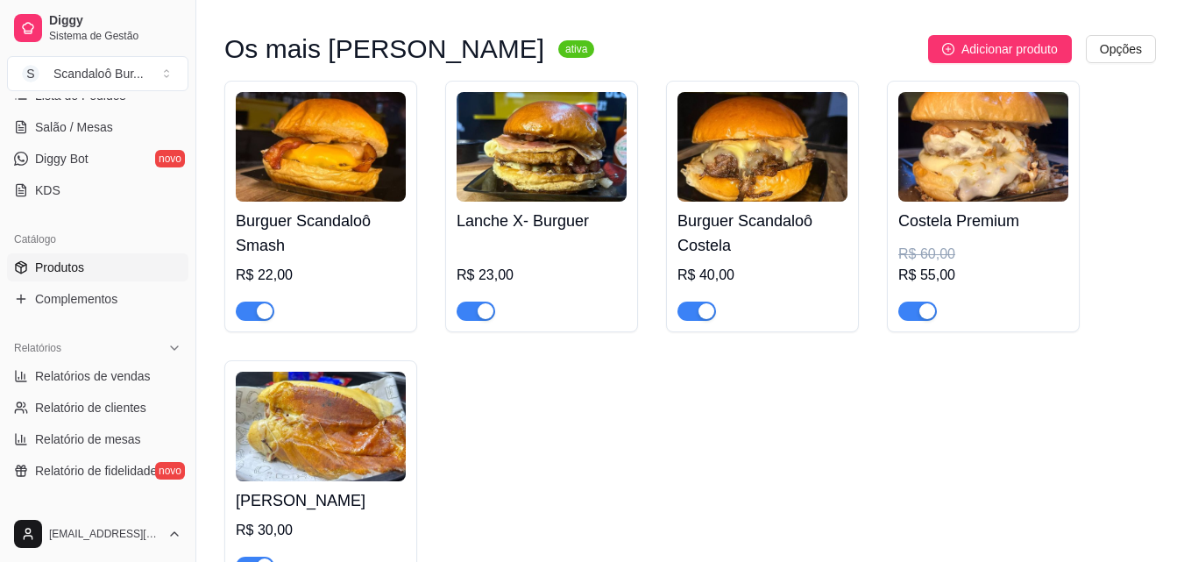
click at [336, 477] on img at bounding box center [321, 427] width 170 height 110
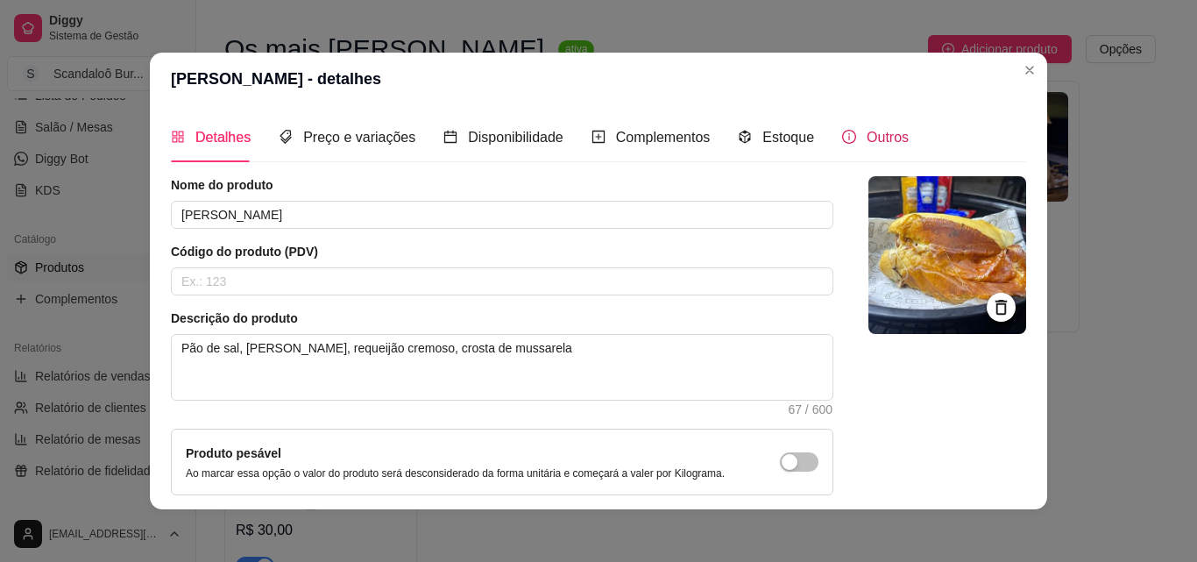
click at [842, 132] on icon "info-circle" at bounding box center [849, 137] width 14 height 14
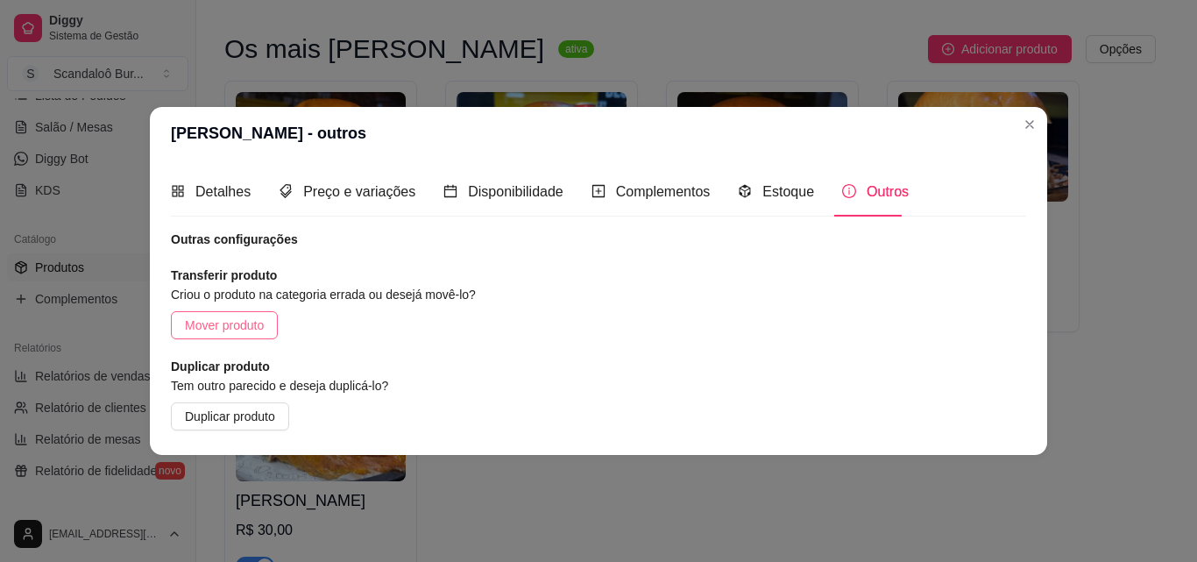
click at [244, 337] on button "Mover produto" at bounding box center [224, 325] width 107 height 28
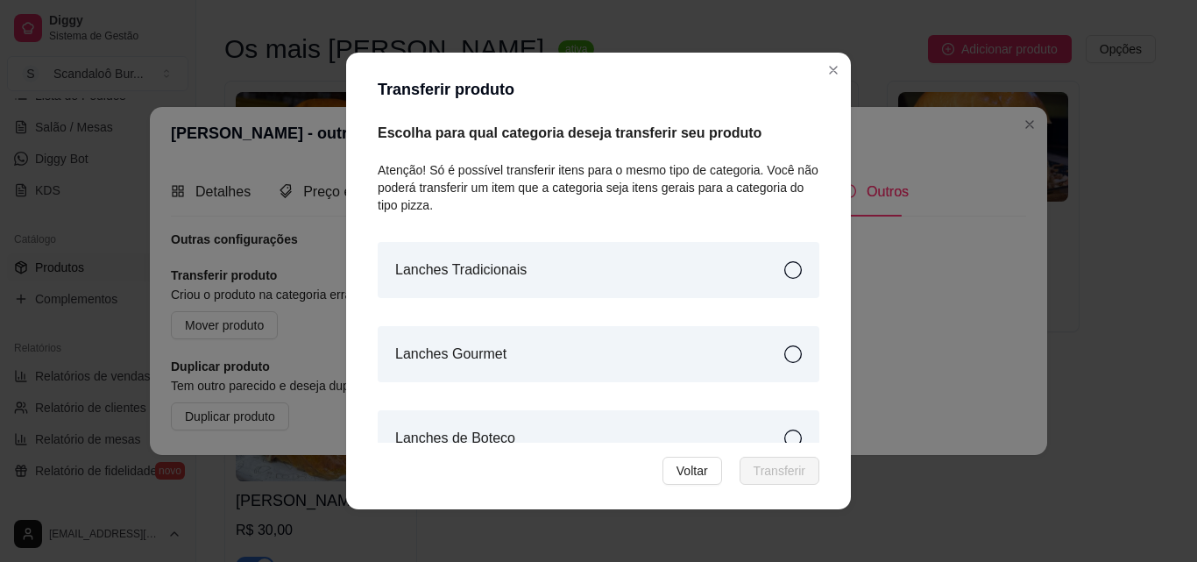
click at [760, 440] on div "Lanches de Boteco" at bounding box center [599, 438] width 442 height 56
click at [767, 462] on span "Transferir" at bounding box center [780, 470] width 52 height 19
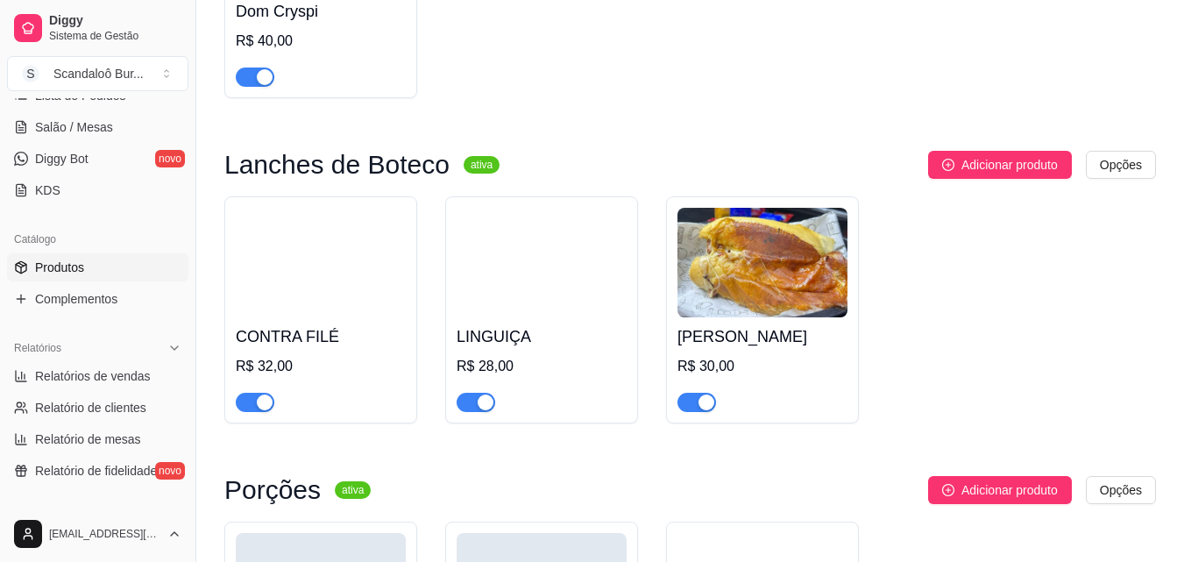
scroll to position [1332, 0]
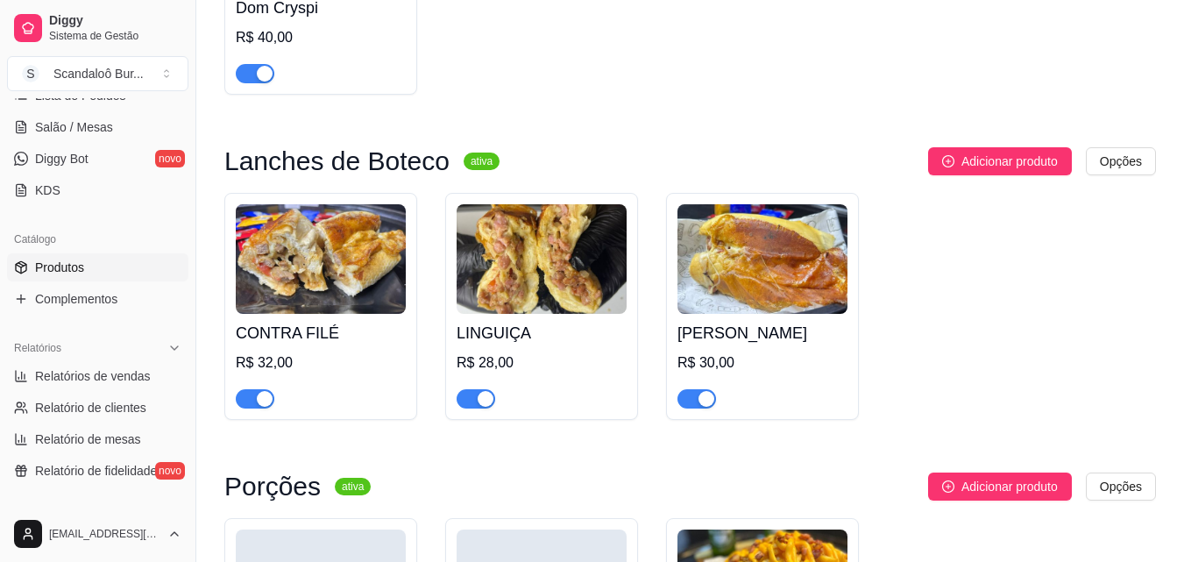
click at [812, 372] on div "R$ 30,00" at bounding box center [762, 362] width 170 height 21
